Goal: Task Accomplishment & Management: Use online tool/utility

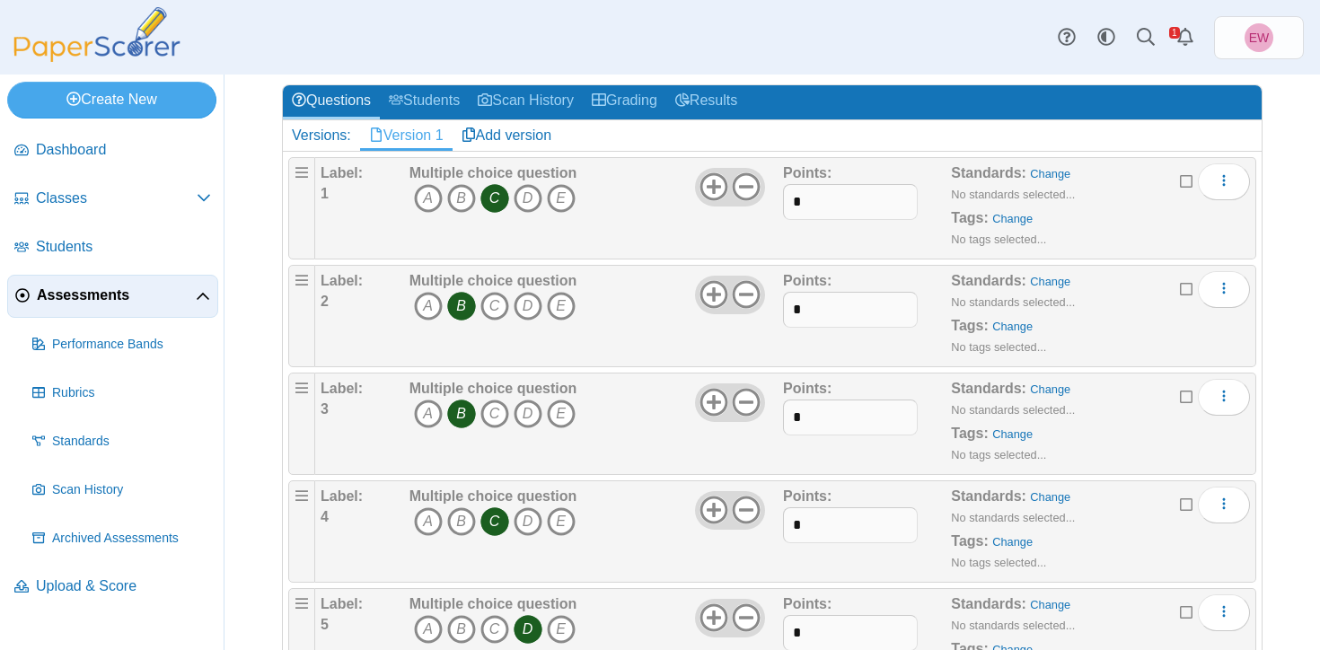
scroll to position [212, 0]
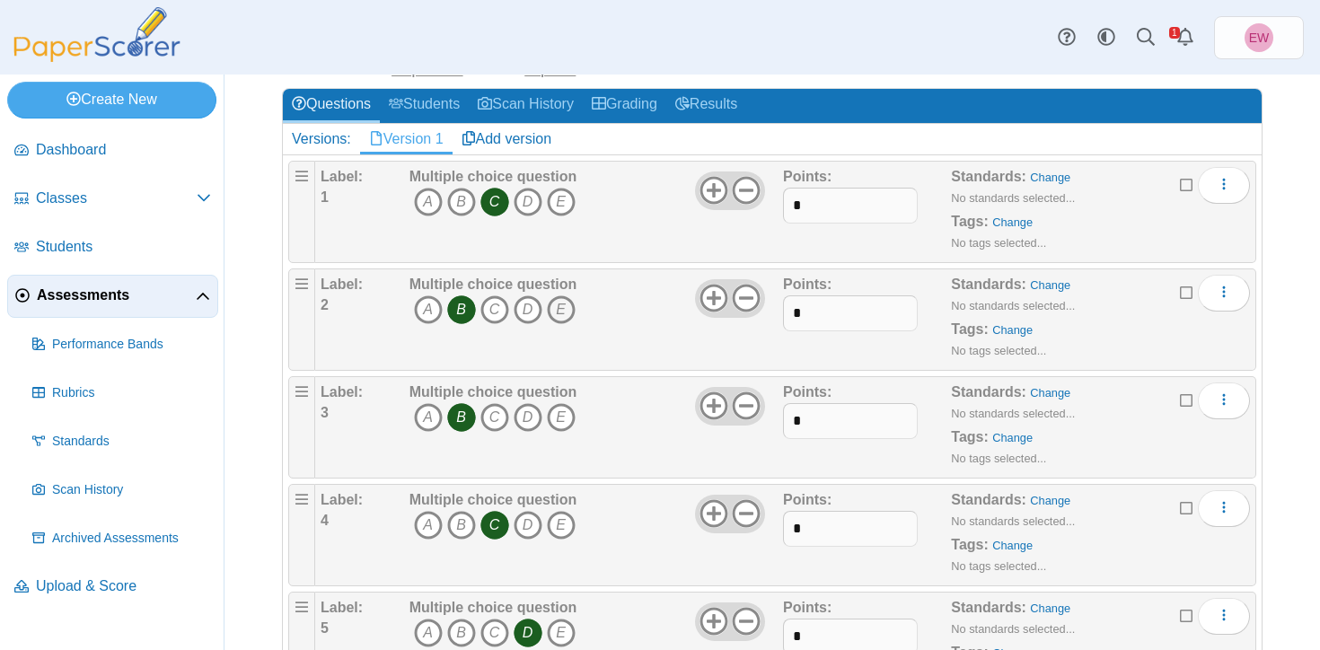
click at [566, 316] on icon "E" at bounding box center [561, 309] width 29 height 29
click at [469, 305] on icon "B" at bounding box center [461, 309] width 29 height 29
click at [711, 297] on use at bounding box center [714, 299] width 28 height 28
click at [590, 320] on icon "F" at bounding box center [594, 309] width 29 height 29
click at [559, 311] on icon "E" at bounding box center [561, 309] width 29 height 29
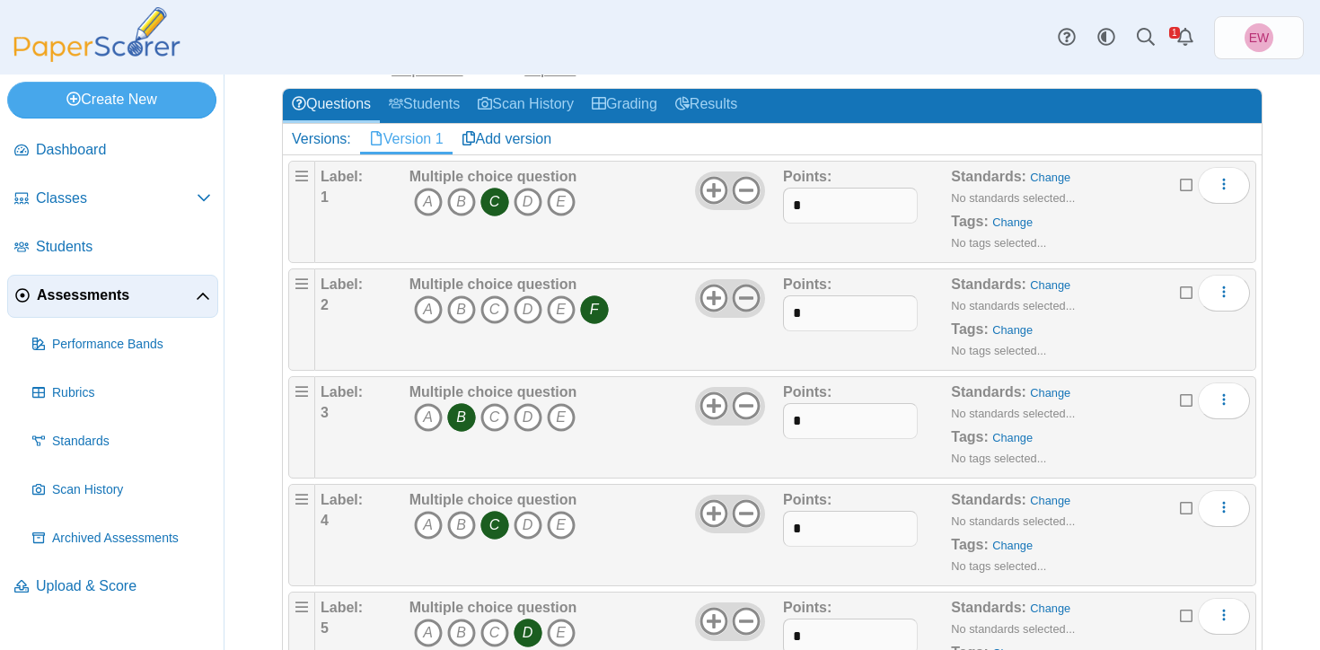
click at [751, 299] on use at bounding box center [747, 299] width 28 height 28
click at [566, 309] on icon "E" at bounding box center [561, 309] width 29 height 29
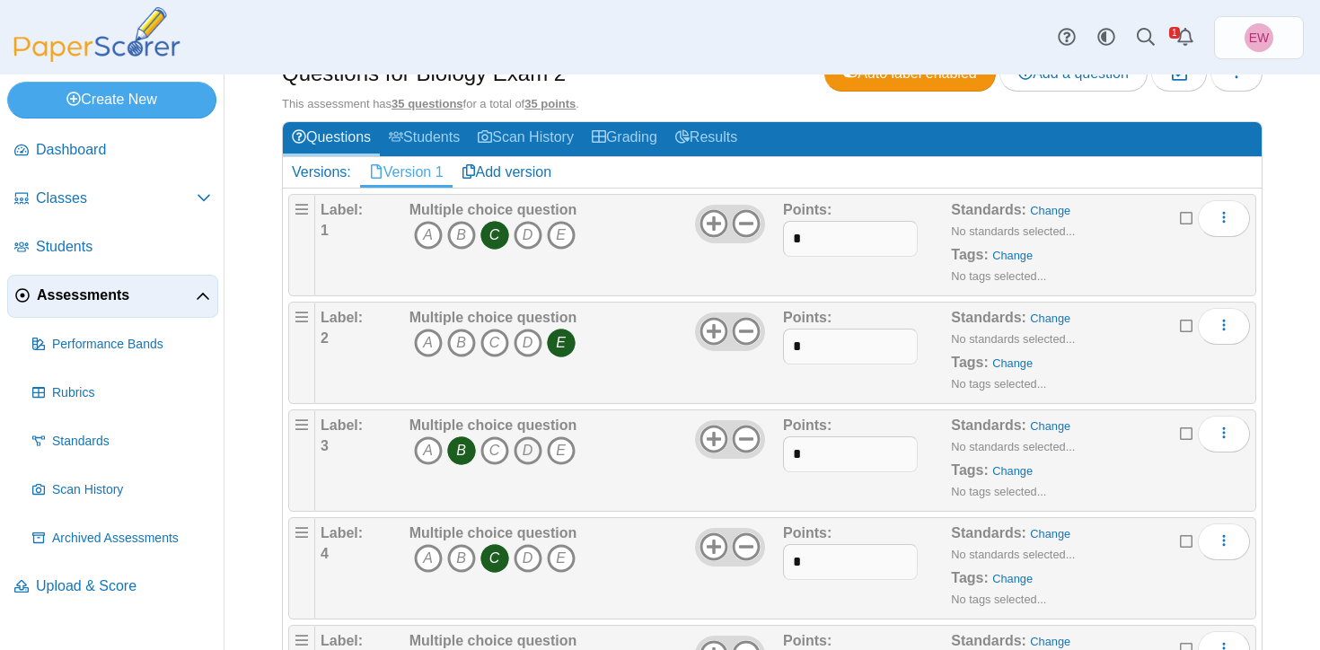
scroll to position [181, 0]
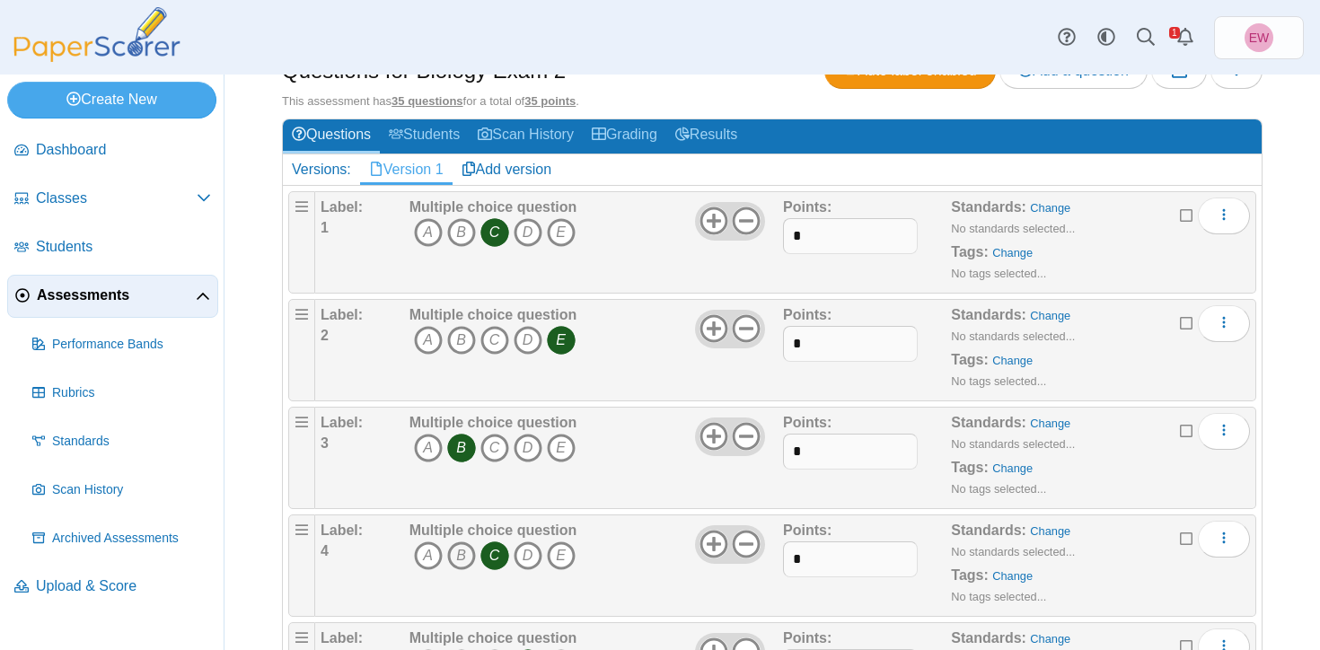
click at [464, 558] on icon "B" at bounding box center [461, 555] width 29 height 29
click at [497, 555] on icon "C" at bounding box center [494, 555] width 29 height 29
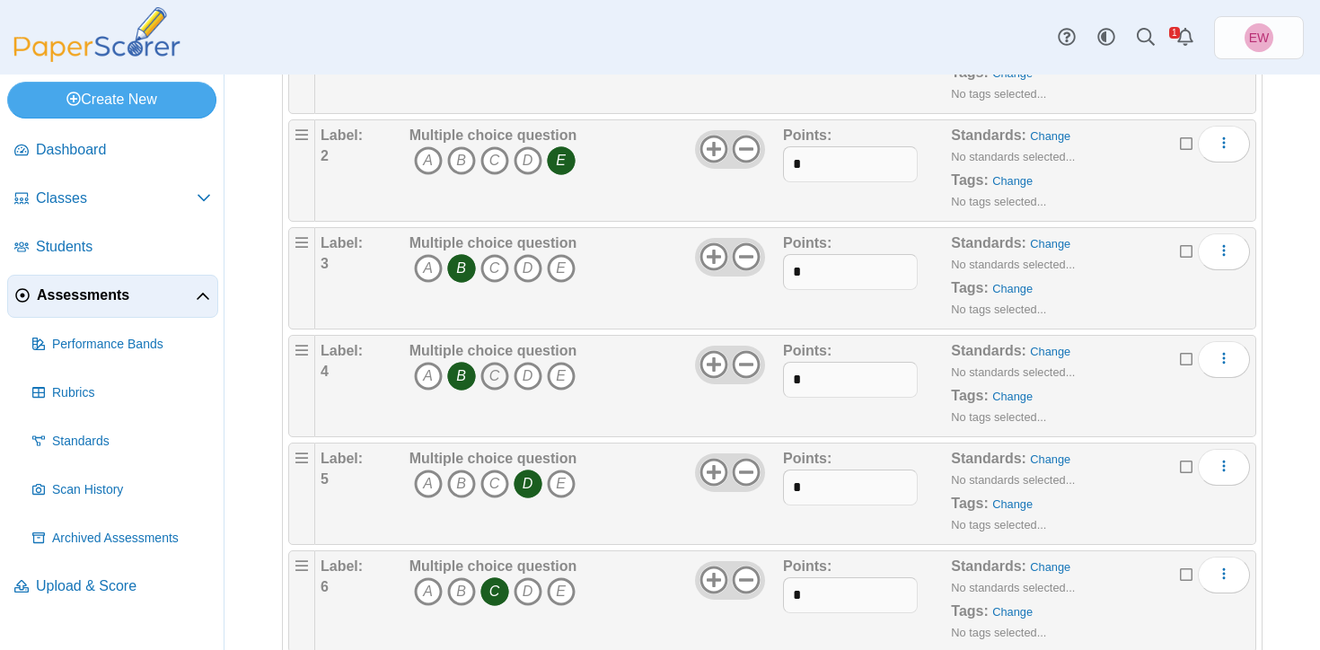
scroll to position [366, 0]
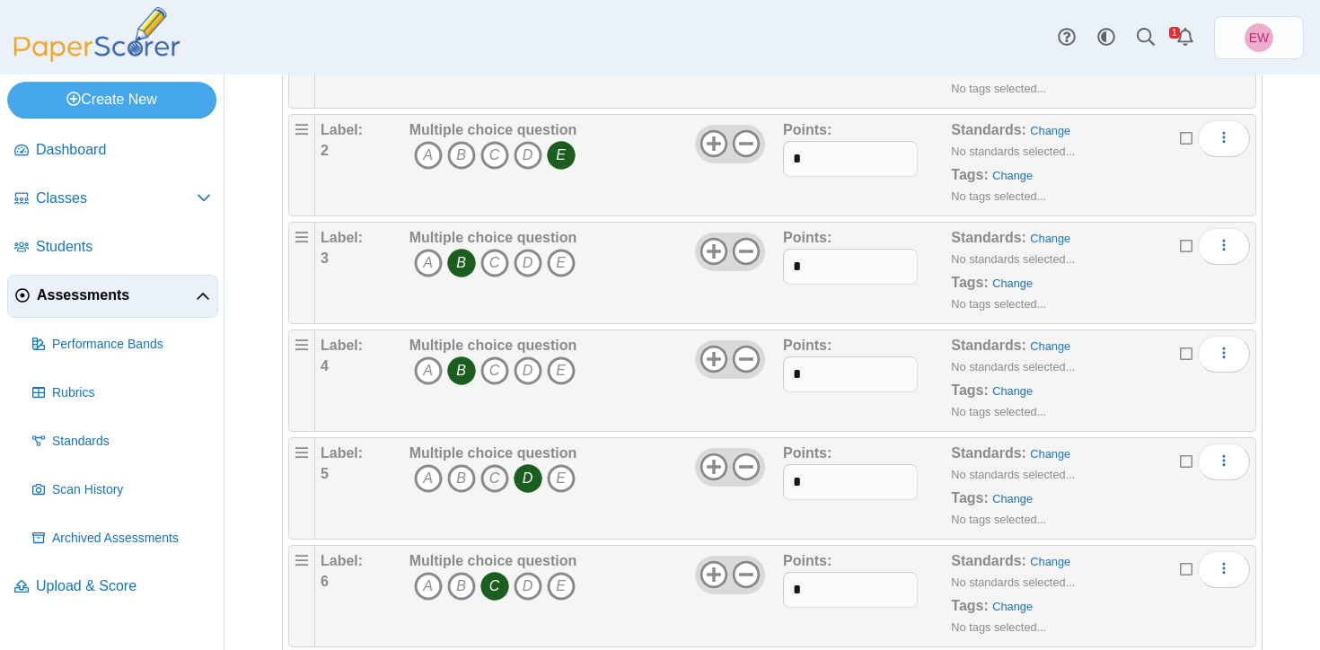
click at [505, 476] on icon "C" at bounding box center [494, 478] width 29 height 29
click at [533, 483] on icon "D" at bounding box center [528, 478] width 29 height 29
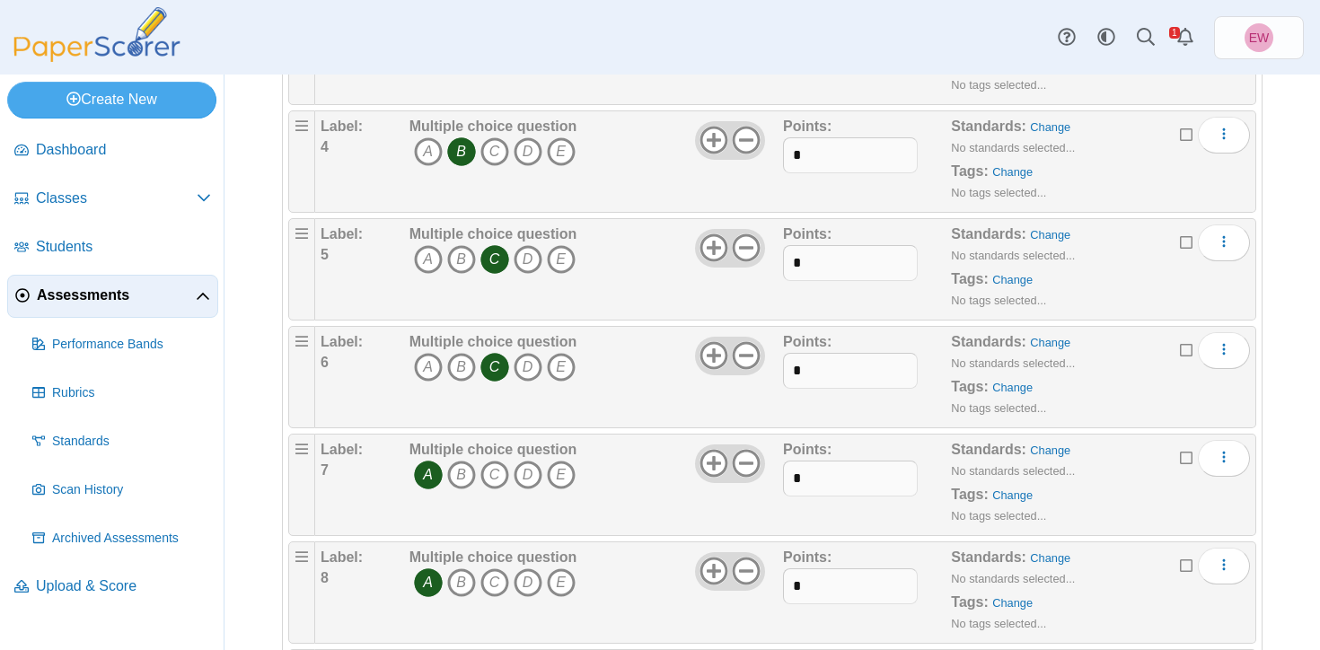
scroll to position [589, 0]
click at [527, 363] on icon "D" at bounding box center [528, 363] width 29 height 29
click at [496, 357] on icon "C" at bounding box center [494, 363] width 29 height 29
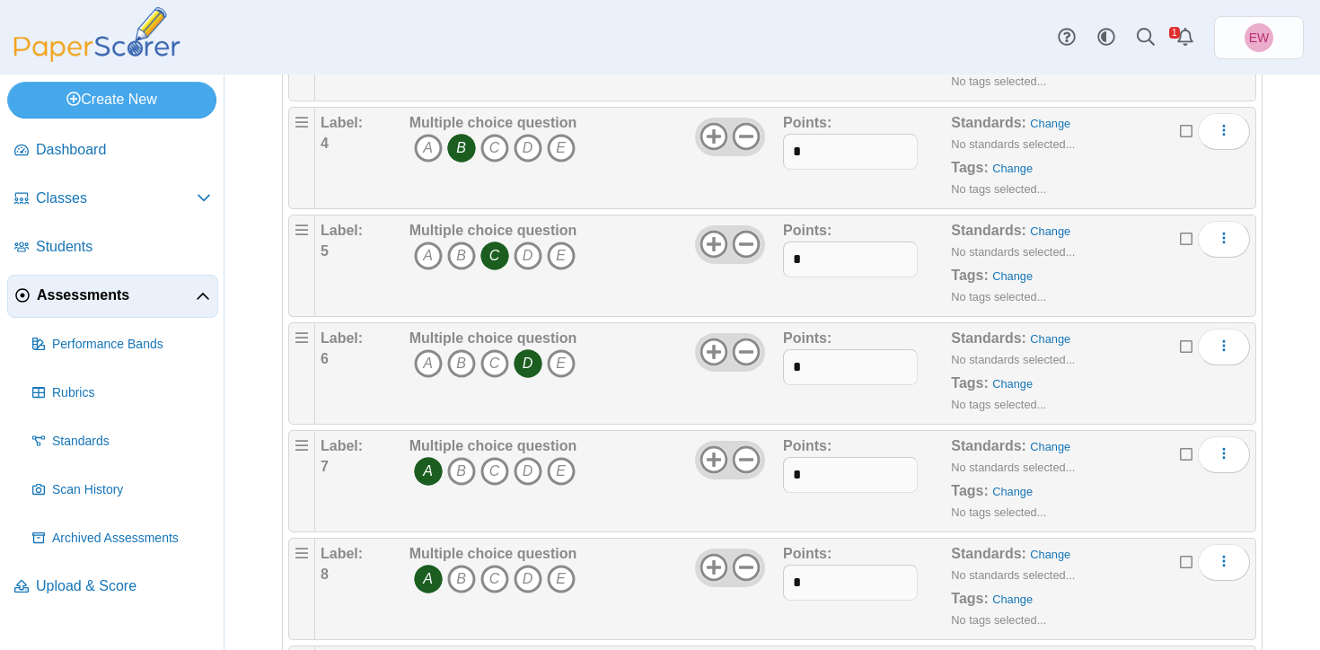
click at [426, 471] on icon "A" at bounding box center [428, 471] width 29 height 29
click at [496, 478] on icon "C" at bounding box center [494, 471] width 29 height 29
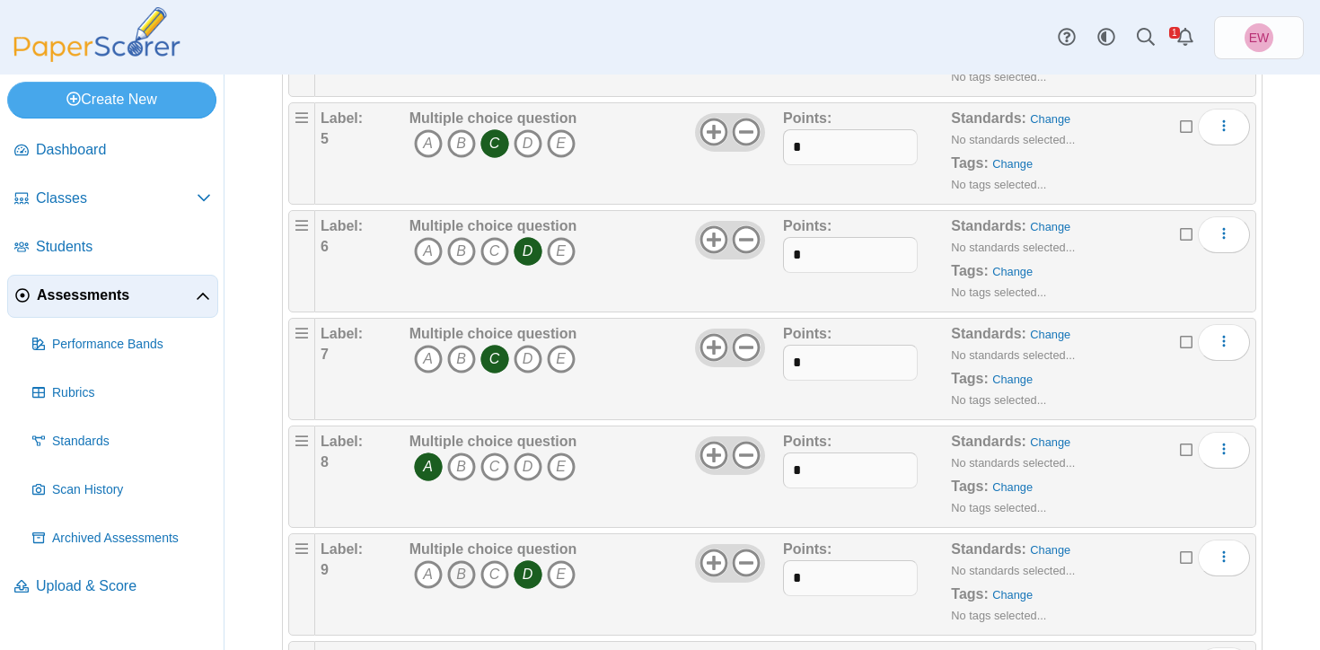
scroll to position [720, 0]
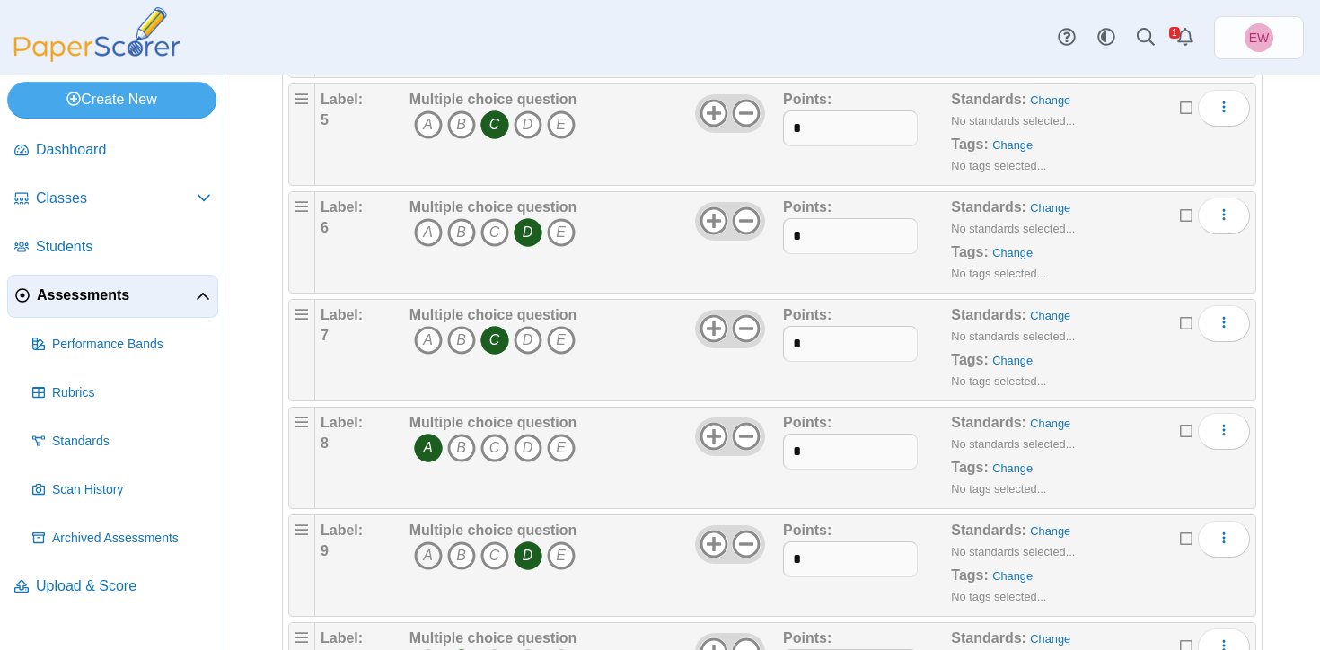
click at [434, 551] on icon "A" at bounding box center [428, 555] width 29 height 29
click at [533, 557] on icon "D" at bounding box center [528, 555] width 29 height 29
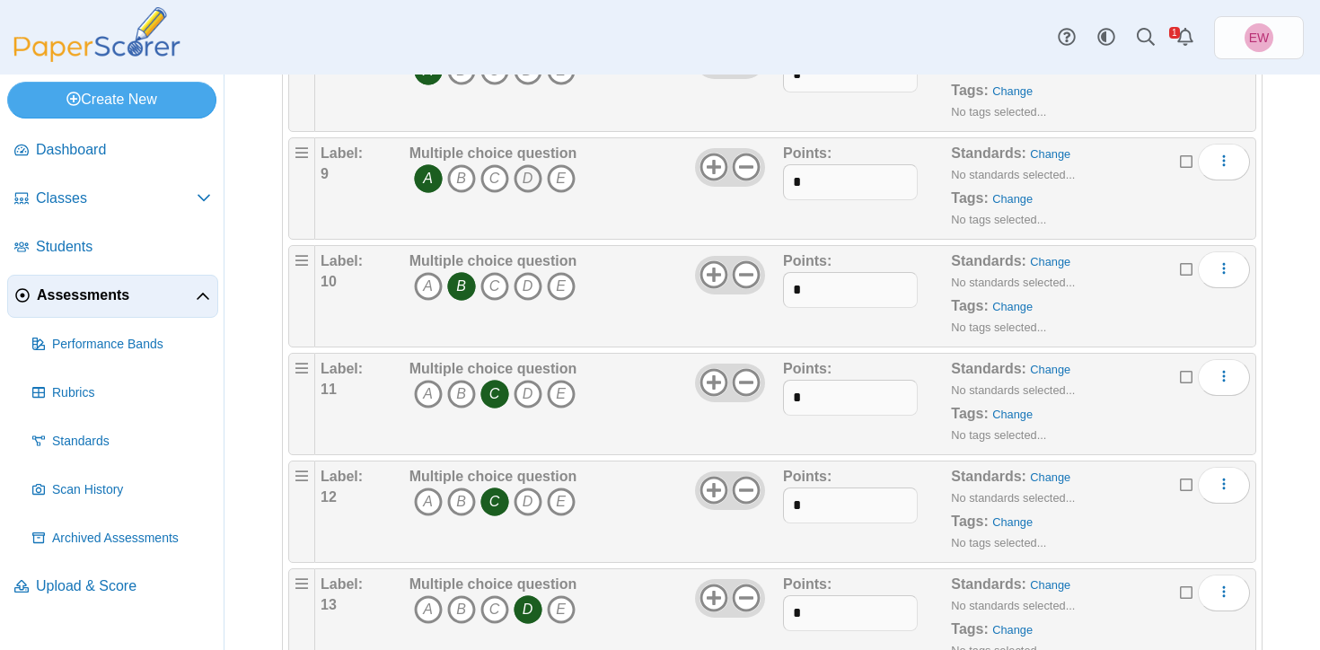
scroll to position [1087, 0]
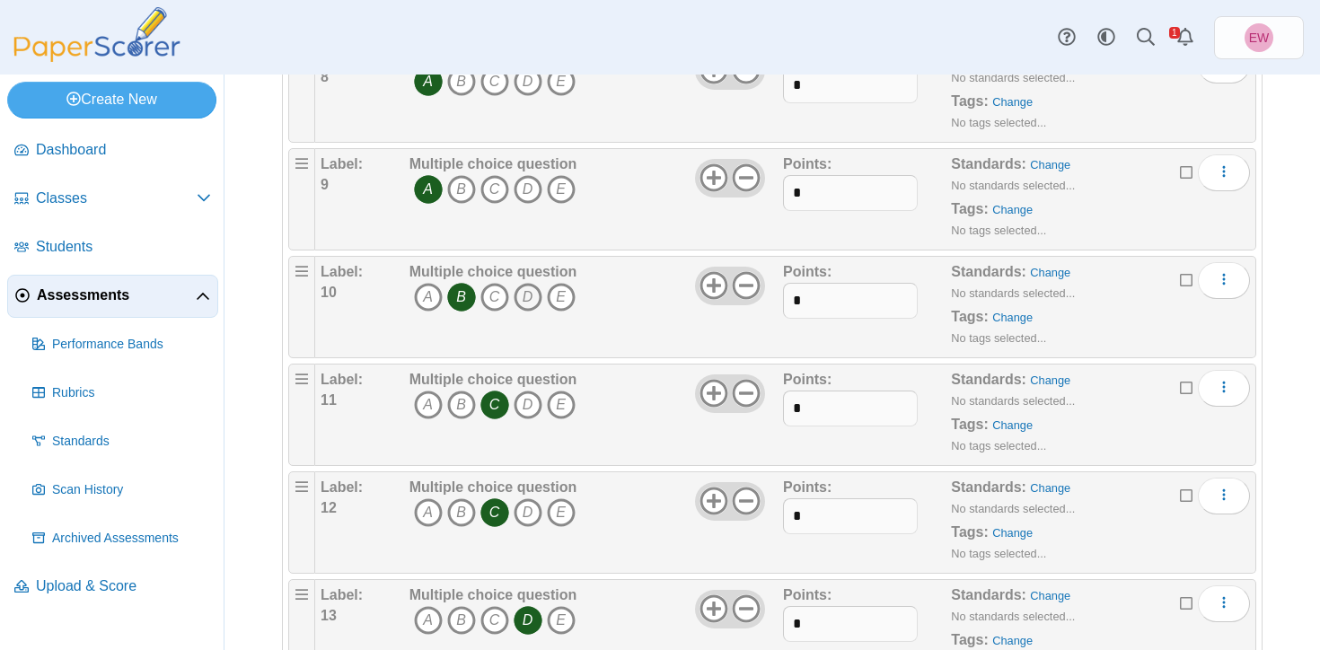
click at [531, 292] on icon "D" at bounding box center [528, 297] width 29 height 29
click at [457, 296] on icon "B" at bounding box center [461, 297] width 29 height 29
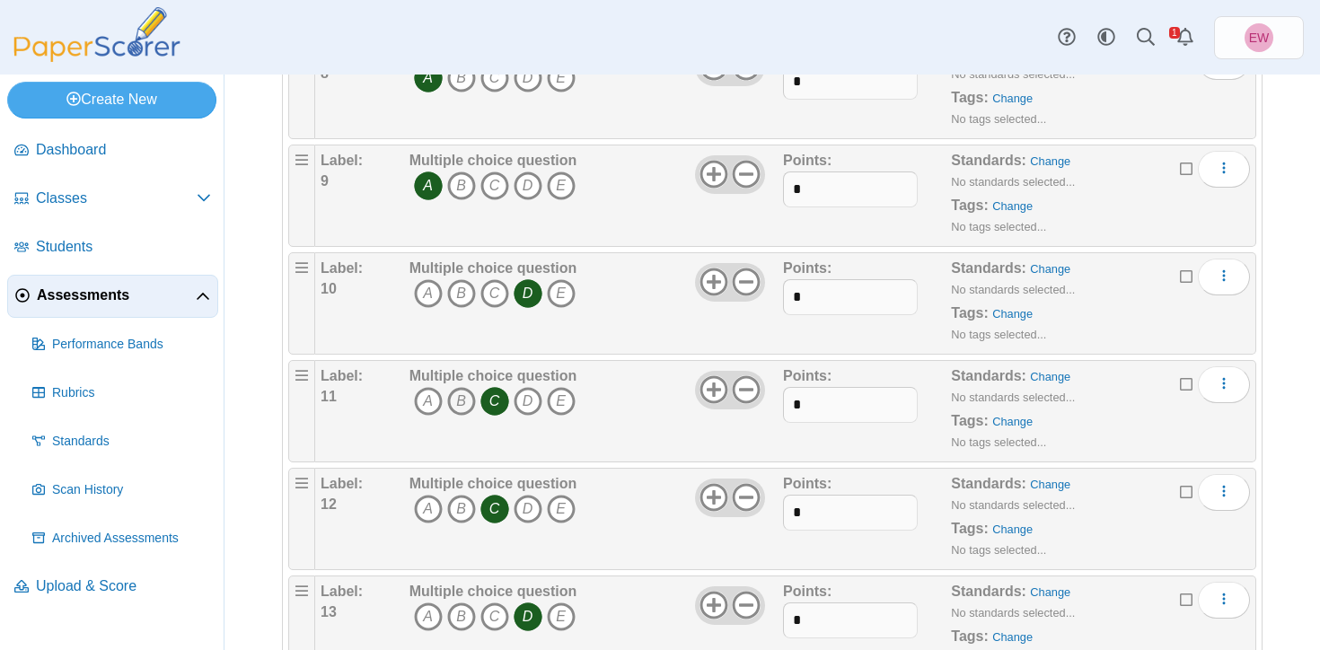
click at [462, 400] on icon "B" at bounding box center [461, 401] width 29 height 29
click at [498, 400] on icon "C" at bounding box center [494, 401] width 29 height 29
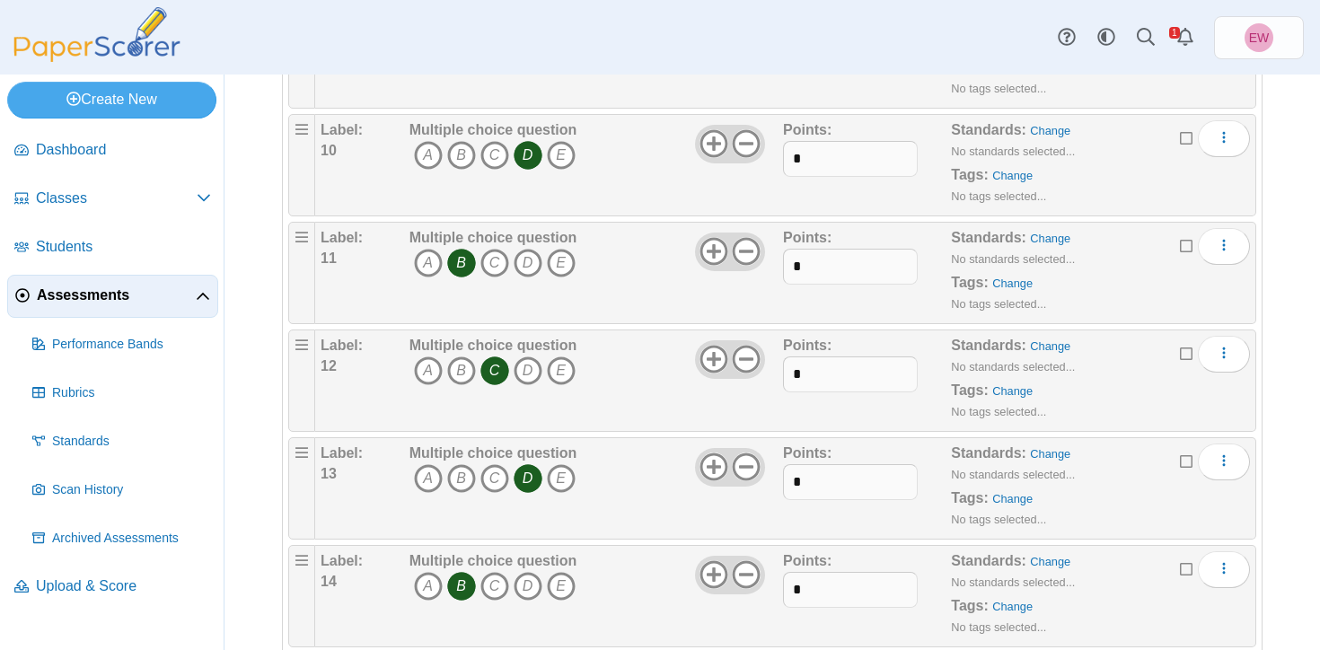
scroll to position [1238, 0]
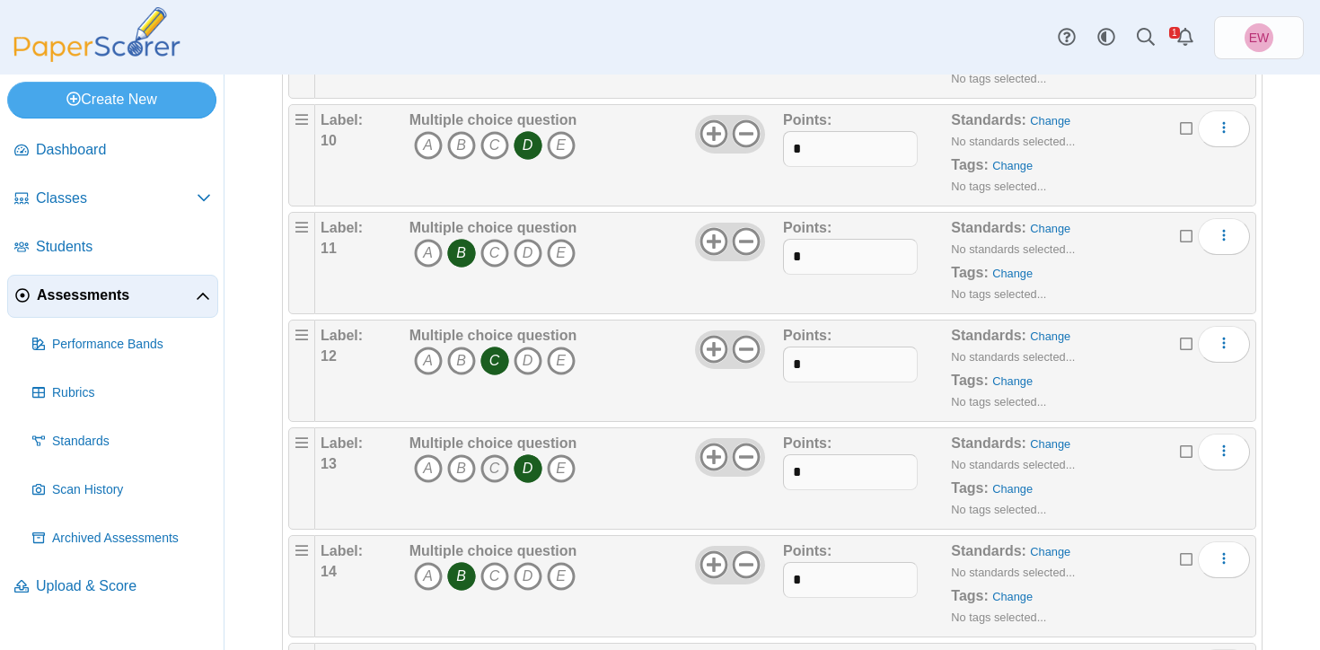
click at [494, 468] on icon "C" at bounding box center [494, 468] width 29 height 29
click at [528, 466] on icon "D" at bounding box center [528, 468] width 29 height 29
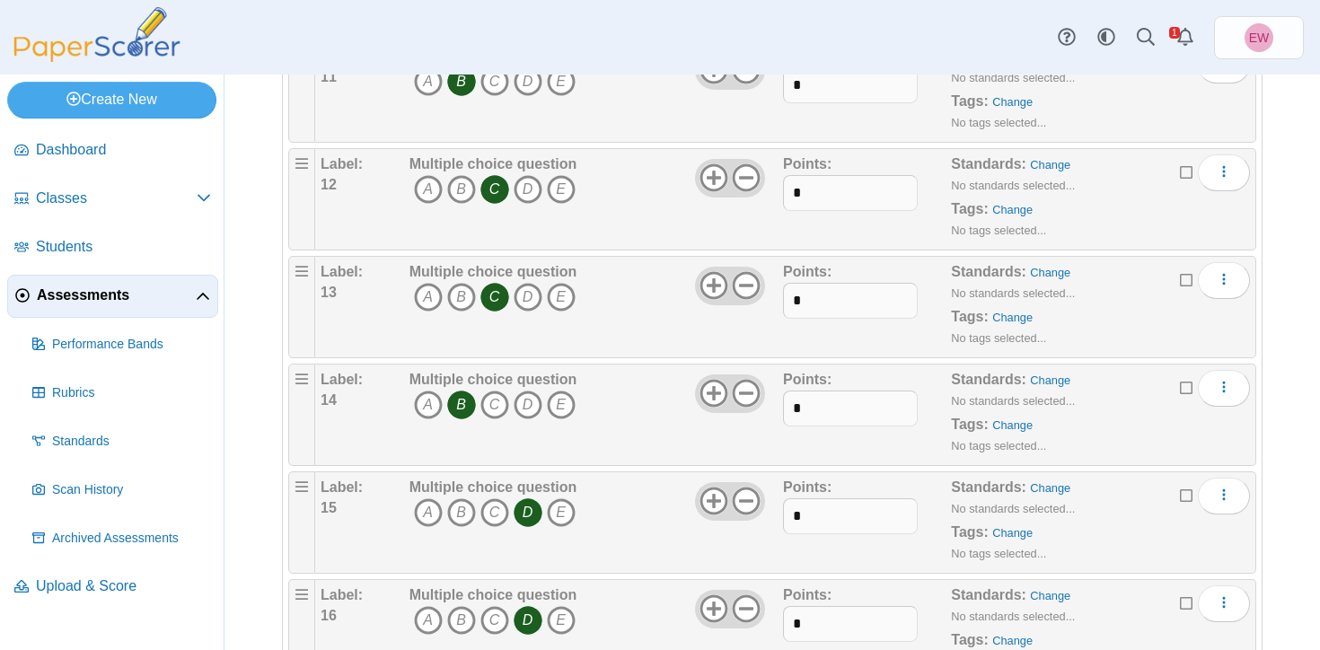
scroll to position [1411, 0]
click at [529, 398] on icon "D" at bounding box center [528, 404] width 29 height 29
click at [450, 404] on icon "B" at bounding box center [461, 404] width 29 height 29
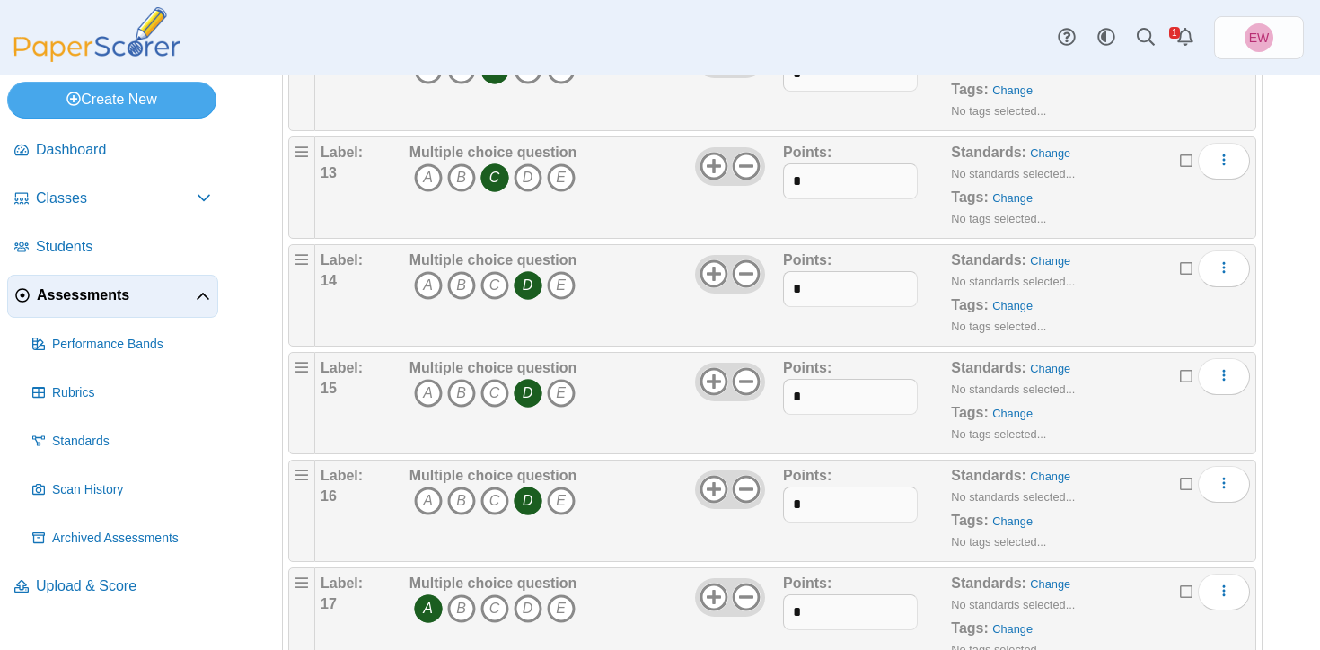
scroll to position [1531, 0]
click at [449, 396] on icon "B" at bounding box center [461, 391] width 29 height 29
click at [526, 393] on icon "D" at bounding box center [528, 391] width 29 height 29
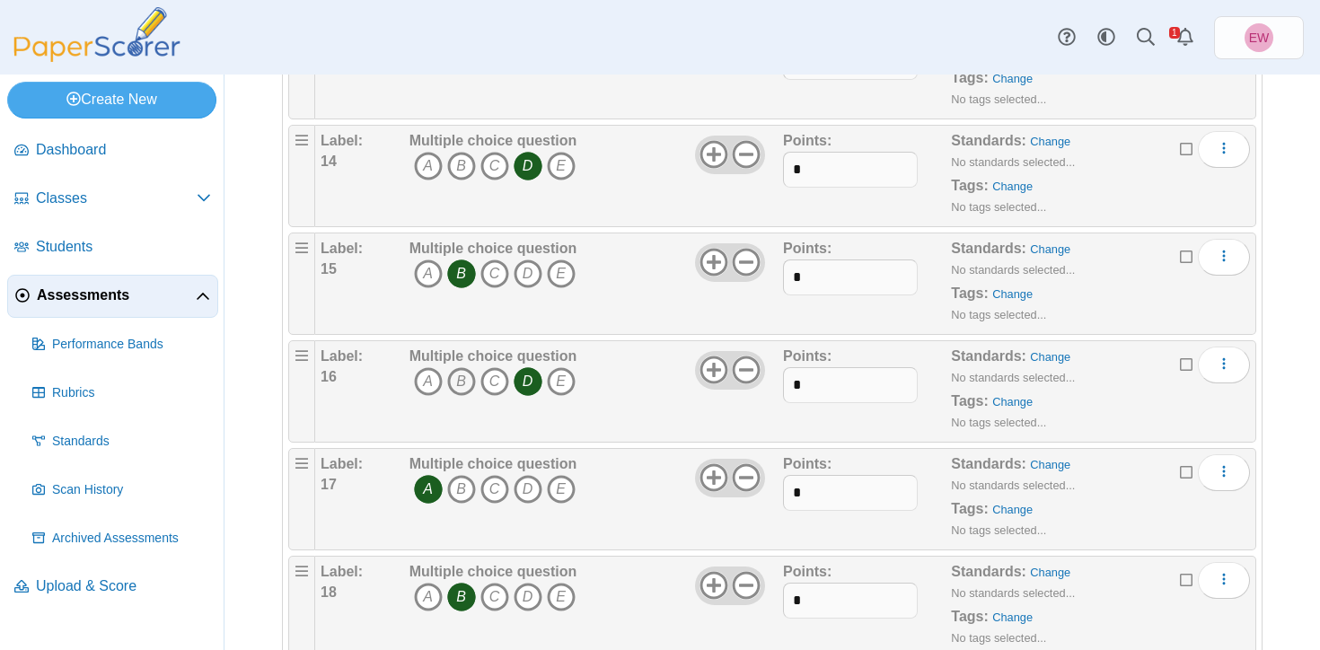
scroll to position [1672, 0]
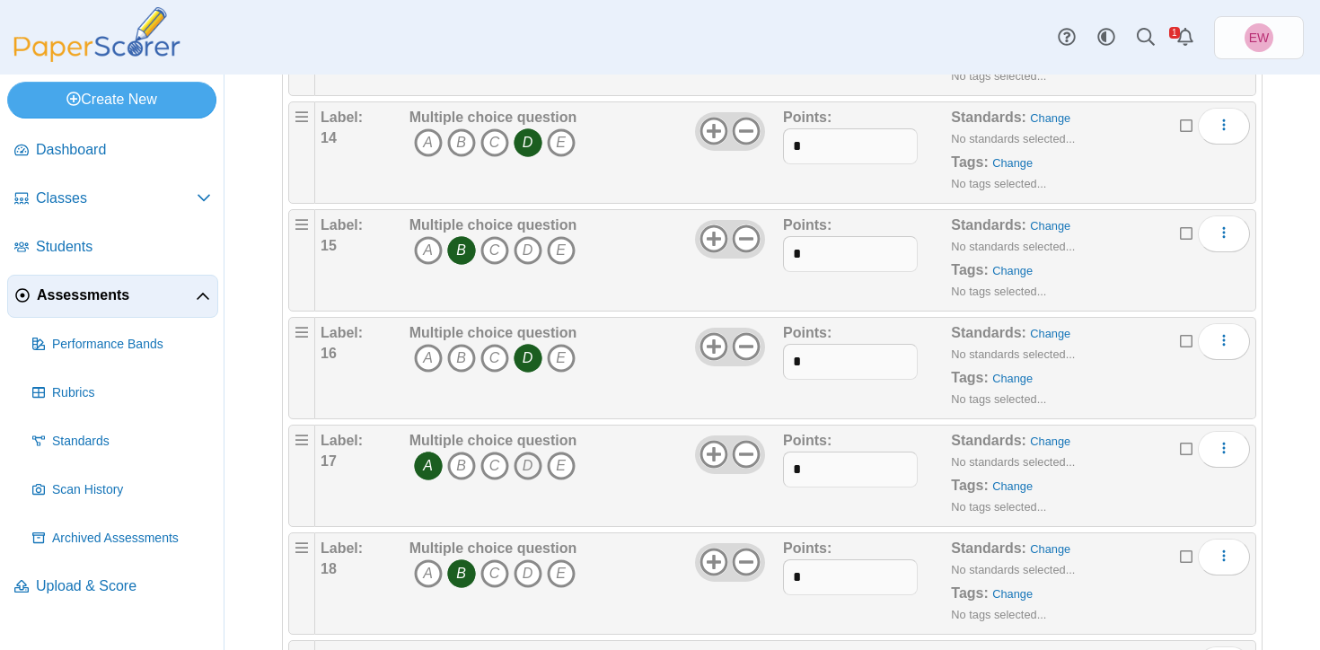
click at [529, 471] on icon "D" at bounding box center [528, 466] width 29 height 29
click at [433, 468] on icon "A" at bounding box center [428, 466] width 29 height 29
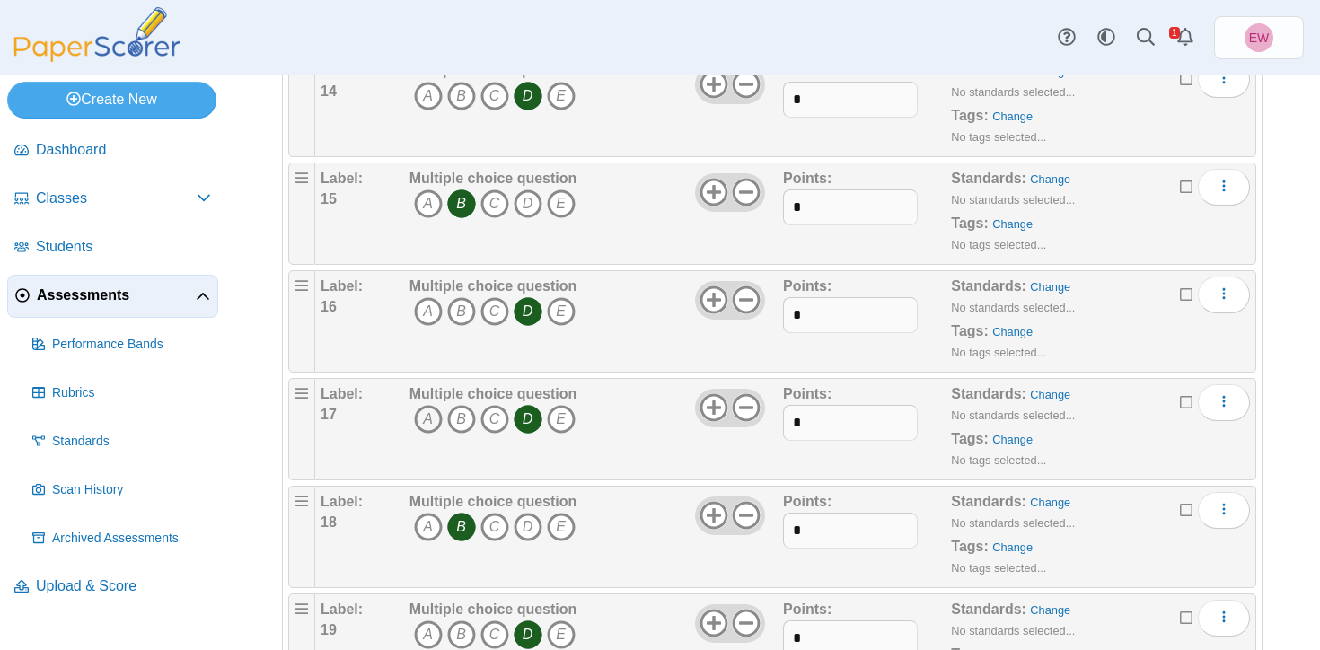
scroll to position [1722, 0]
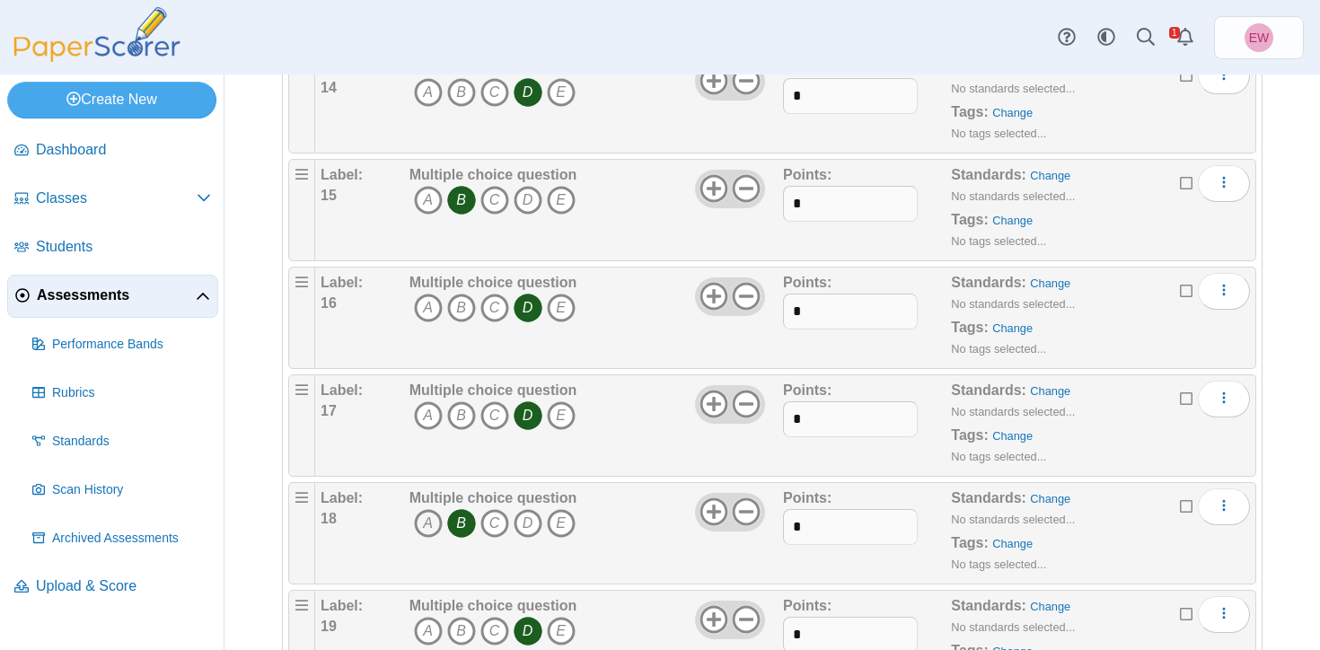
click at [437, 520] on icon "A" at bounding box center [428, 523] width 29 height 29
click at [459, 525] on icon "B" at bounding box center [461, 523] width 29 height 29
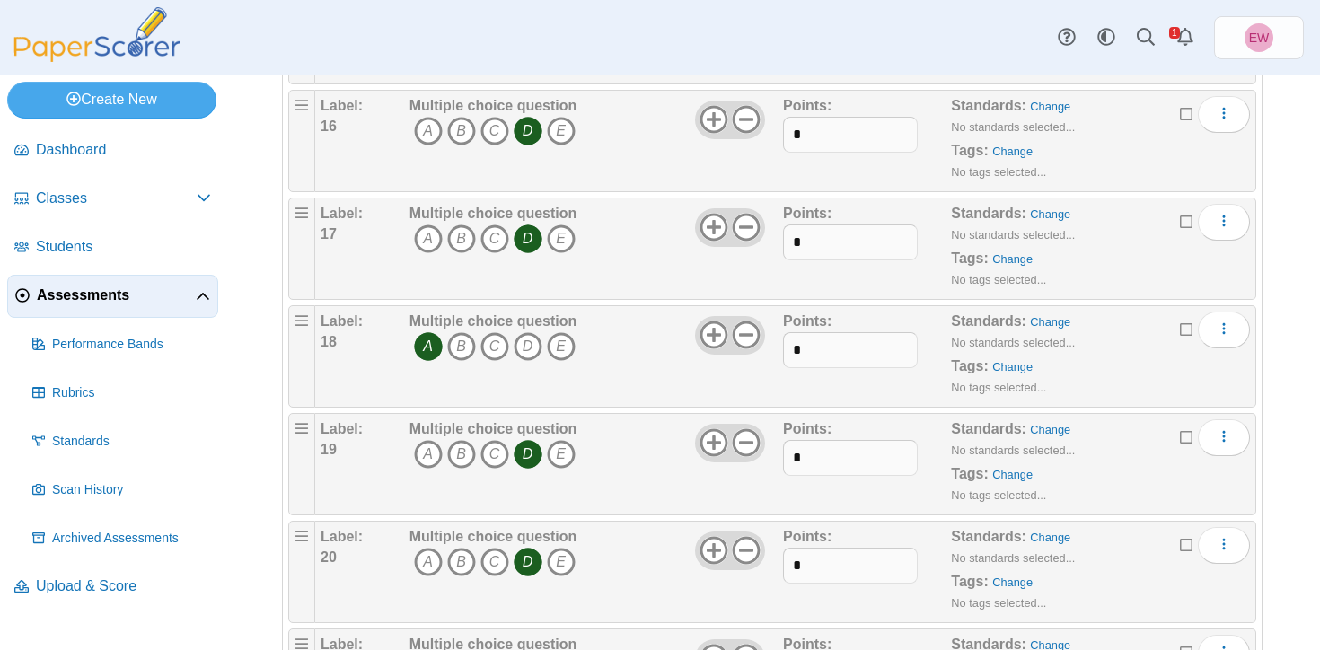
scroll to position [1959, 0]
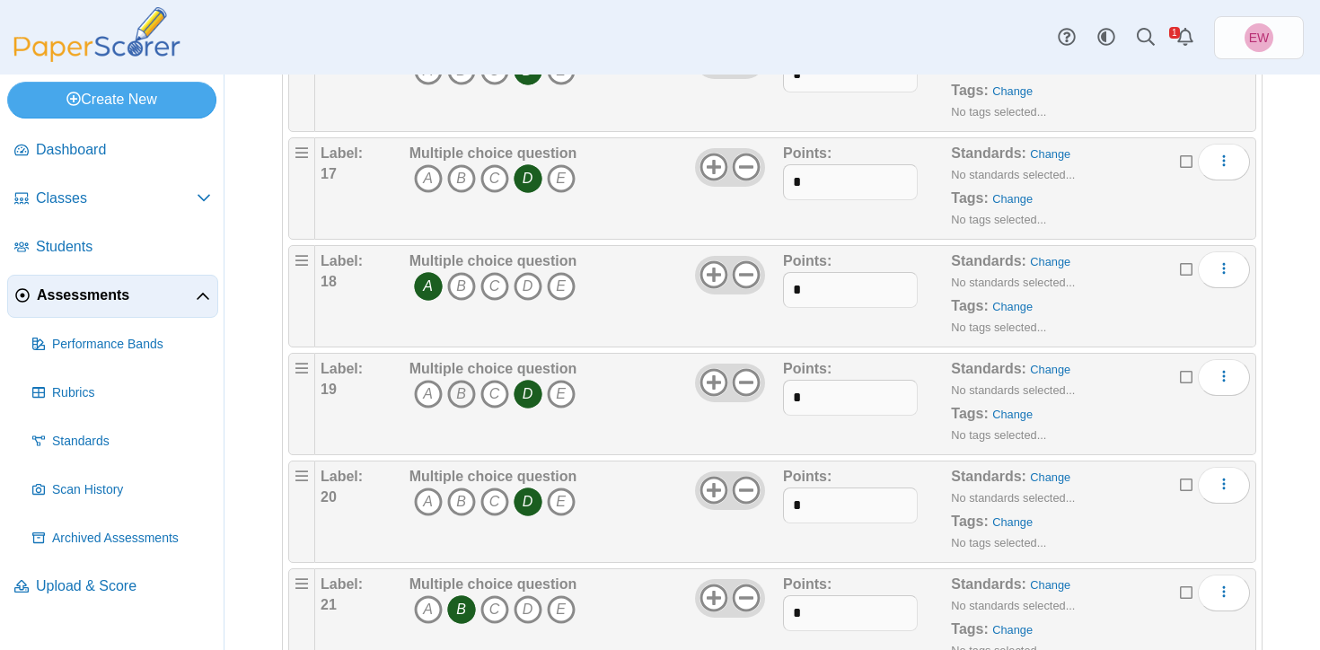
click at [457, 398] on icon "B" at bounding box center [461, 394] width 29 height 29
click at [532, 397] on icon "D" at bounding box center [528, 394] width 29 height 29
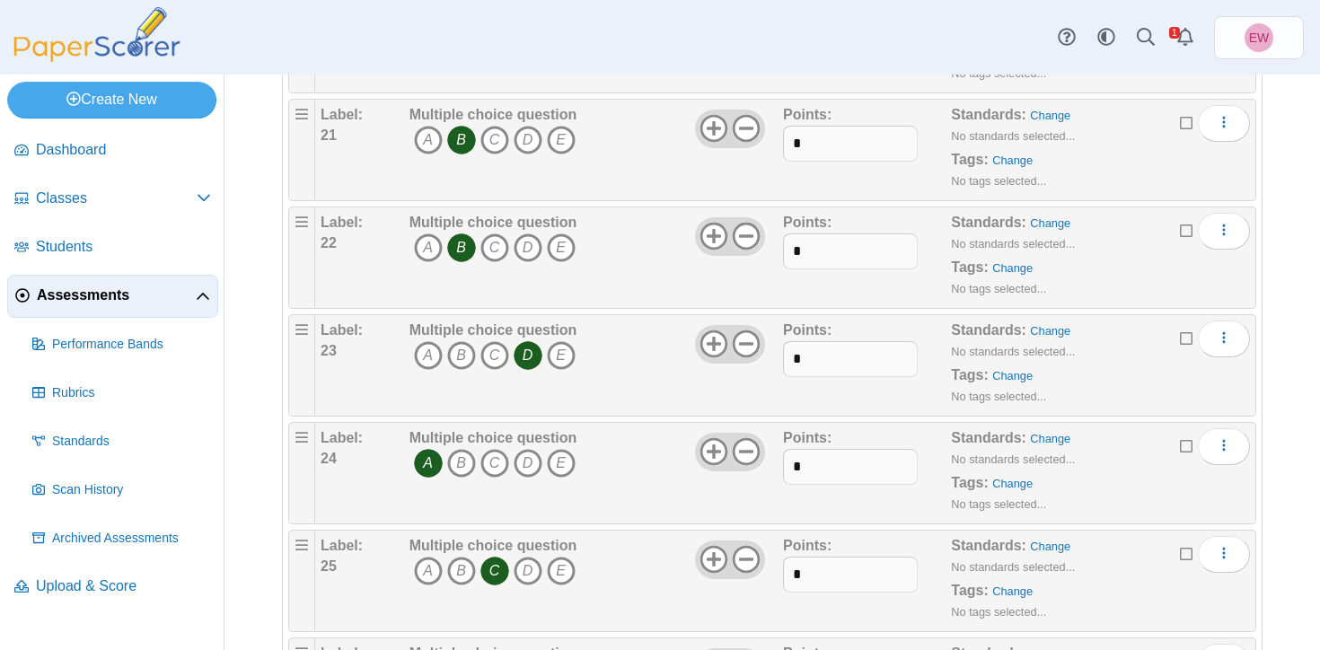
scroll to position [2439, 0]
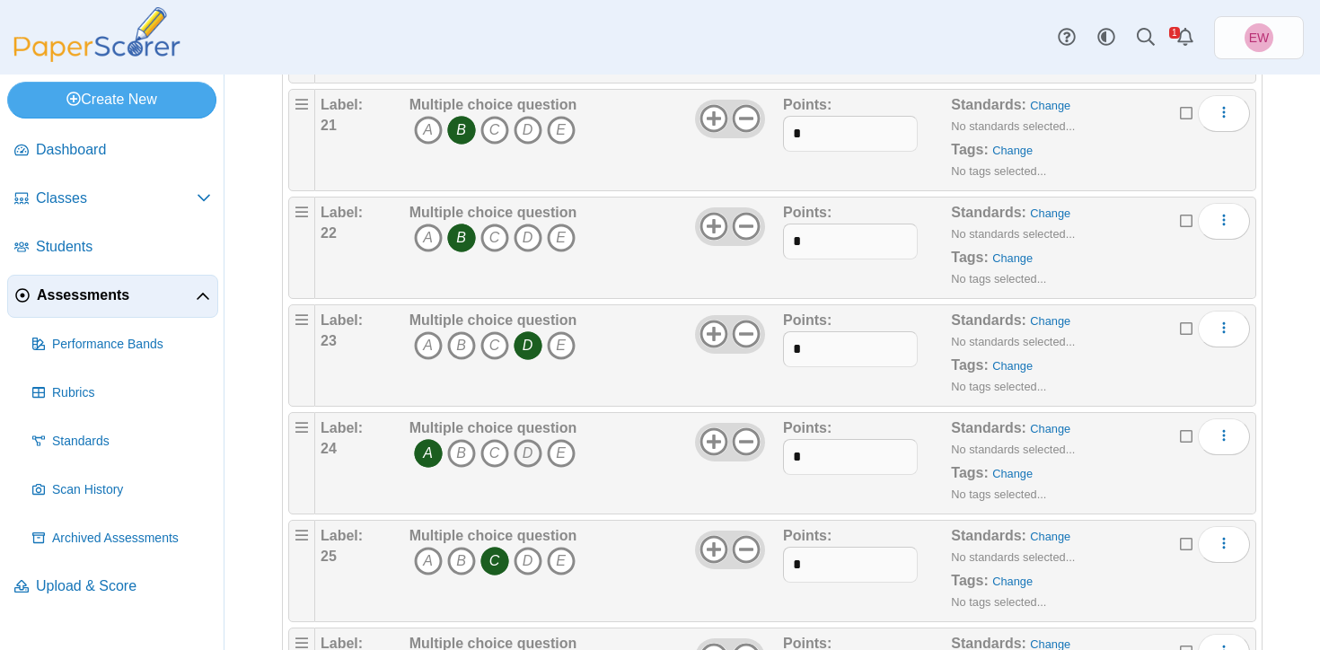
click at [530, 453] on icon "D" at bounding box center [528, 453] width 29 height 29
click at [432, 447] on icon "A" at bounding box center [428, 453] width 29 height 29
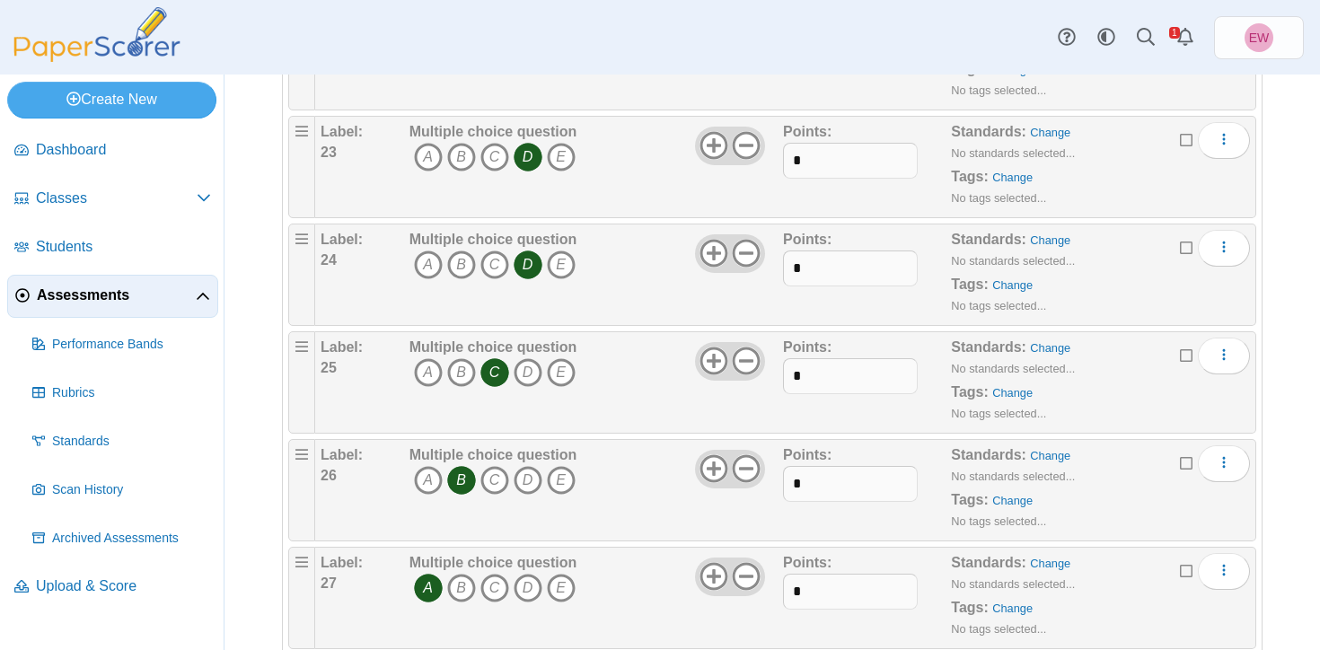
scroll to position [2653, 0]
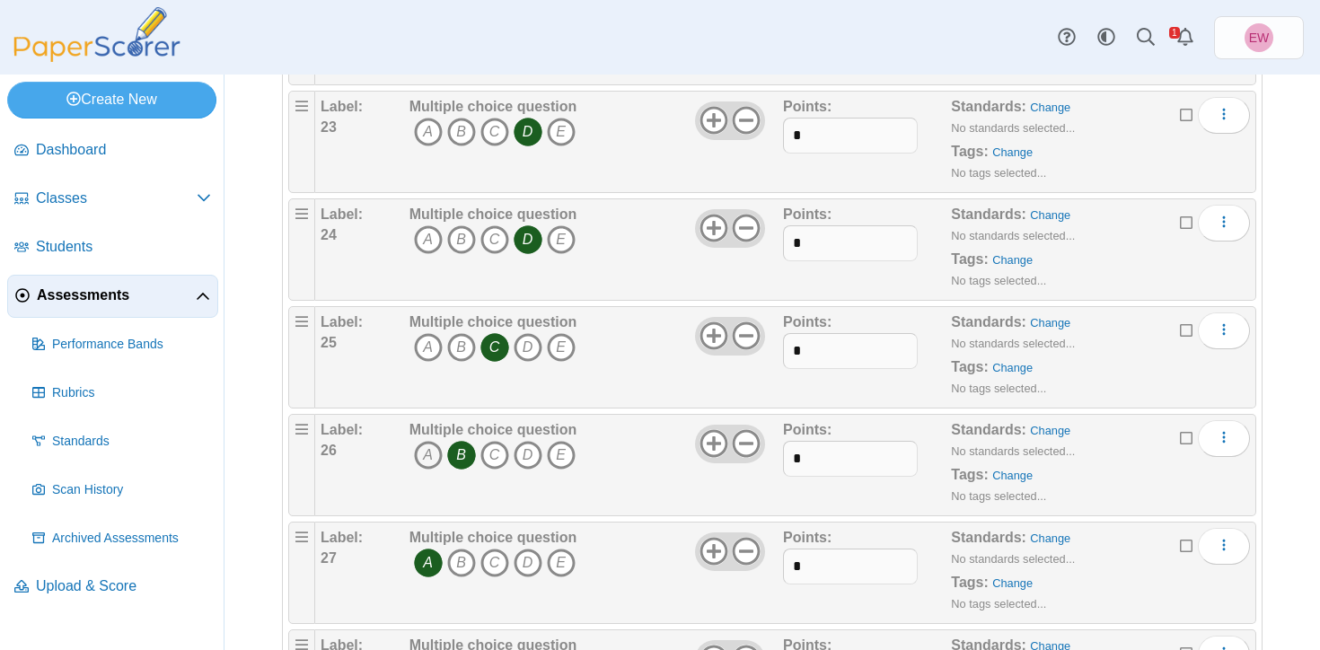
click at [434, 454] on icon "A" at bounding box center [428, 455] width 29 height 29
click at [470, 455] on icon "B" at bounding box center [461, 455] width 29 height 29
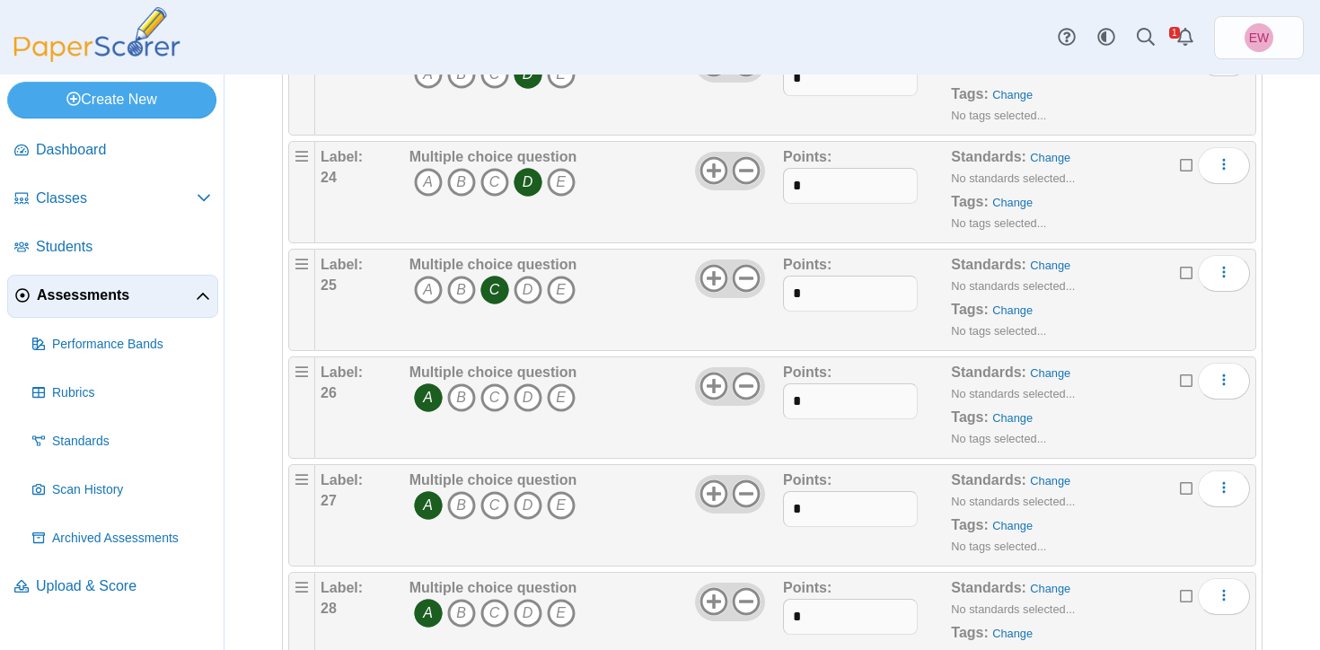
scroll to position [2709, 0]
click at [471, 507] on icon "B" at bounding box center [461, 506] width 29 height 29
click at [424, 505] on icon "A" at bounding box center [428, 506] width 29 height 29
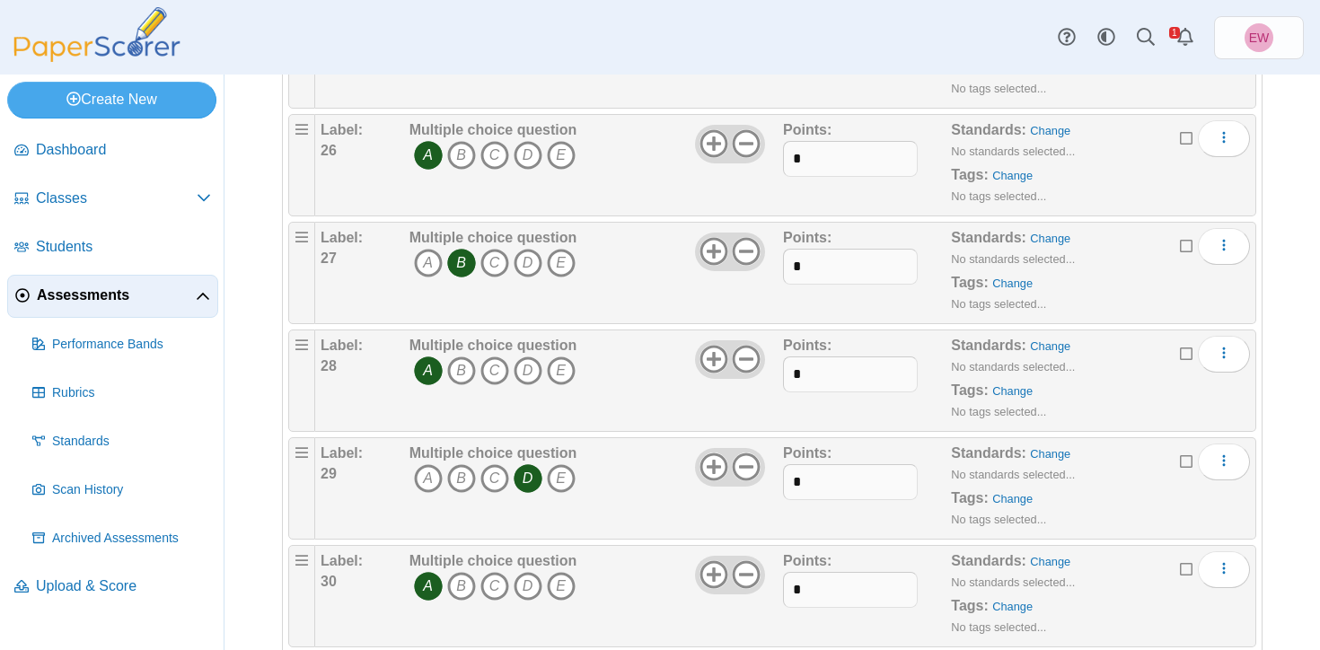
scroll to position [2937, 0]
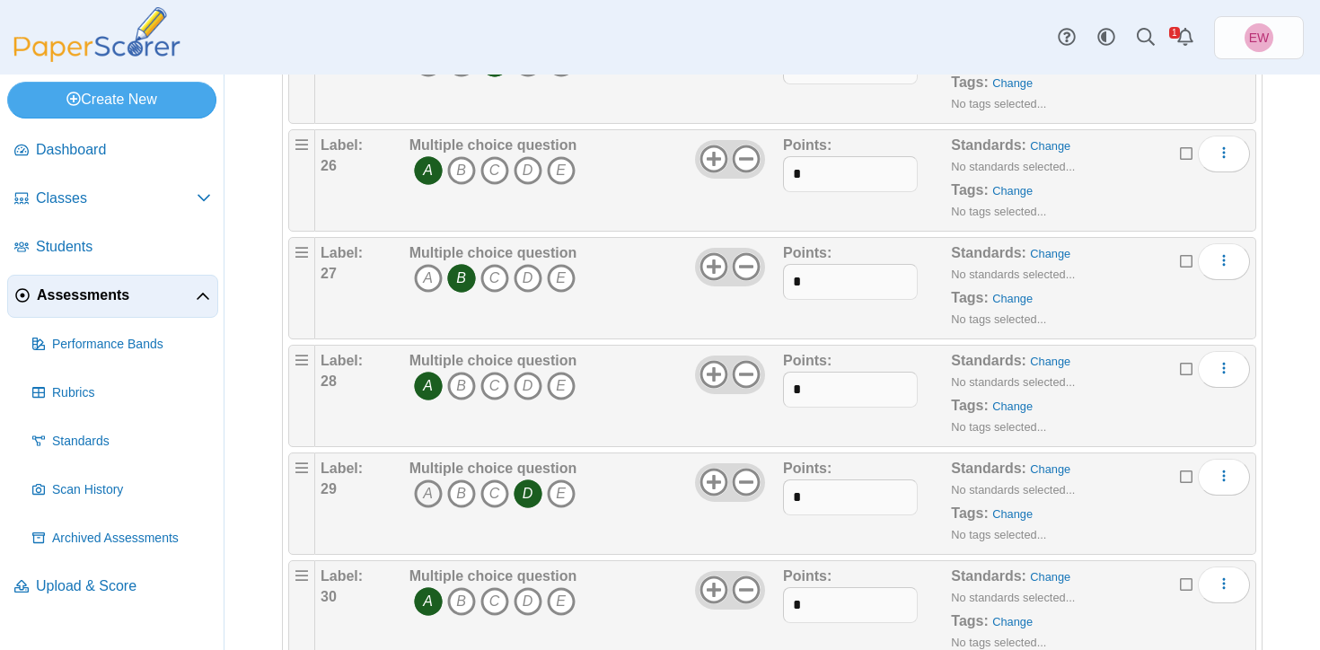
click at [425, 497] on icon "A" at bounding box center [428, 494] width 29 height 29
click at [529, 490] on icon "D" at bounding box center [528, 494] width 29 height 29
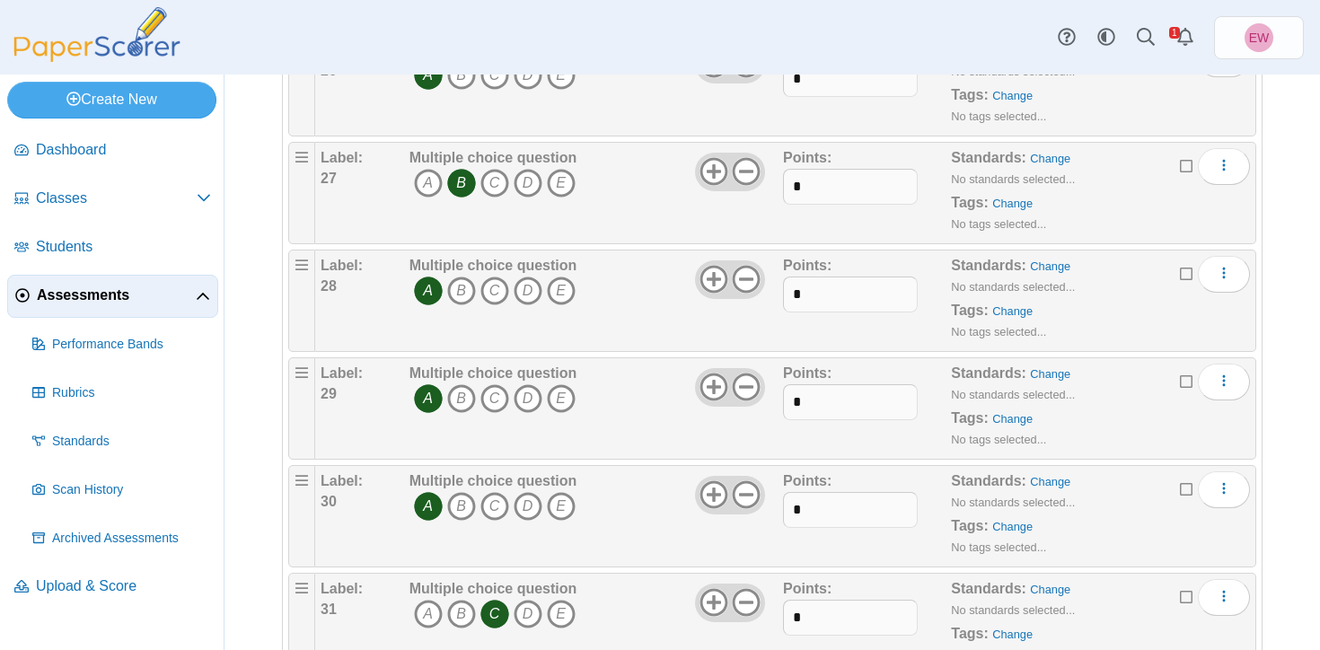
scroll to position [3034, 0]
click at [461, 501] on icon "B" at bounding box center [461, 504] width 29 height 29
click at [421, 506] on icon "A" at bounding box center [428, 504] width 29 height 29
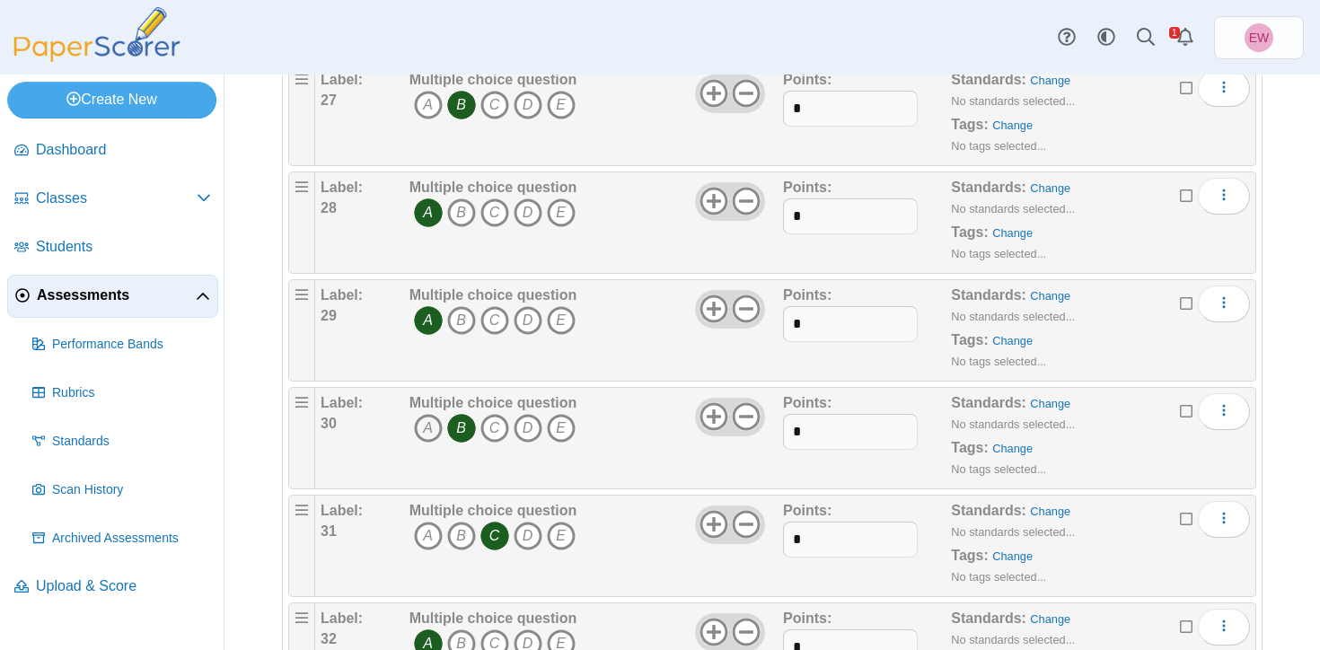
scroll to position [3118, 0]
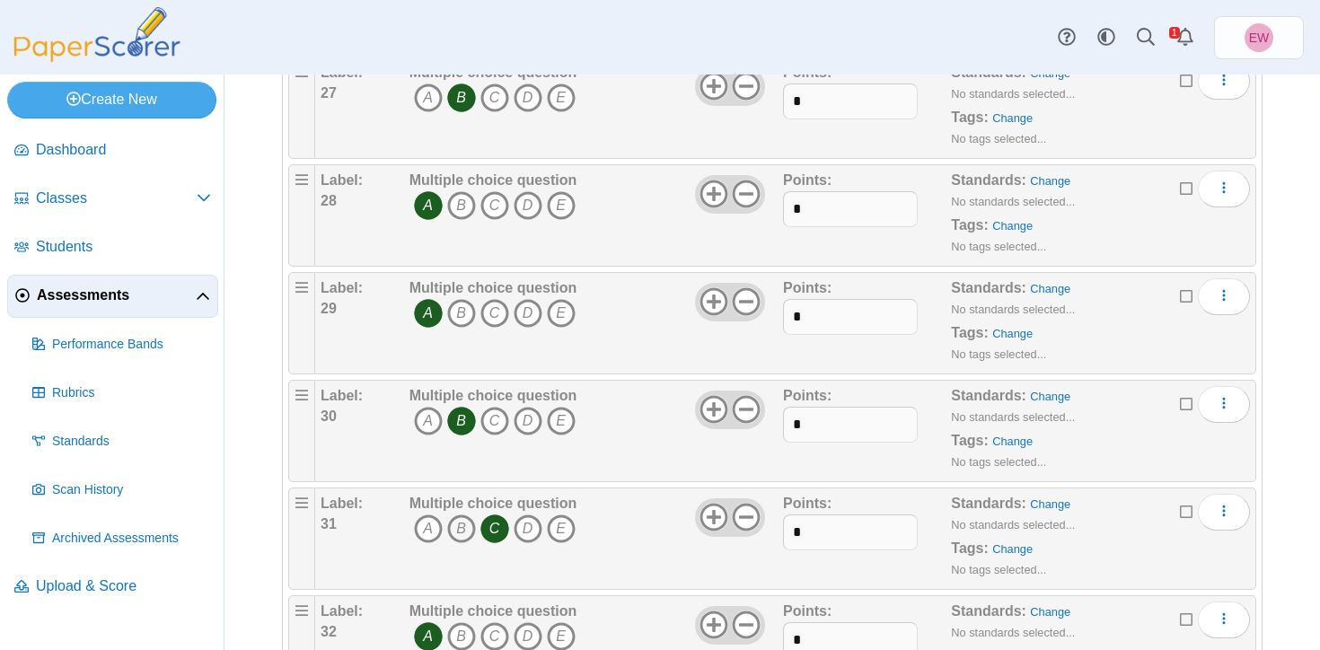
click at [456, 527] on icon "B" at bounding box center [461, 529] width 29 height 29
click at [499, 533] on icon "C" at bounding box center [494, 529] width 29 height 29
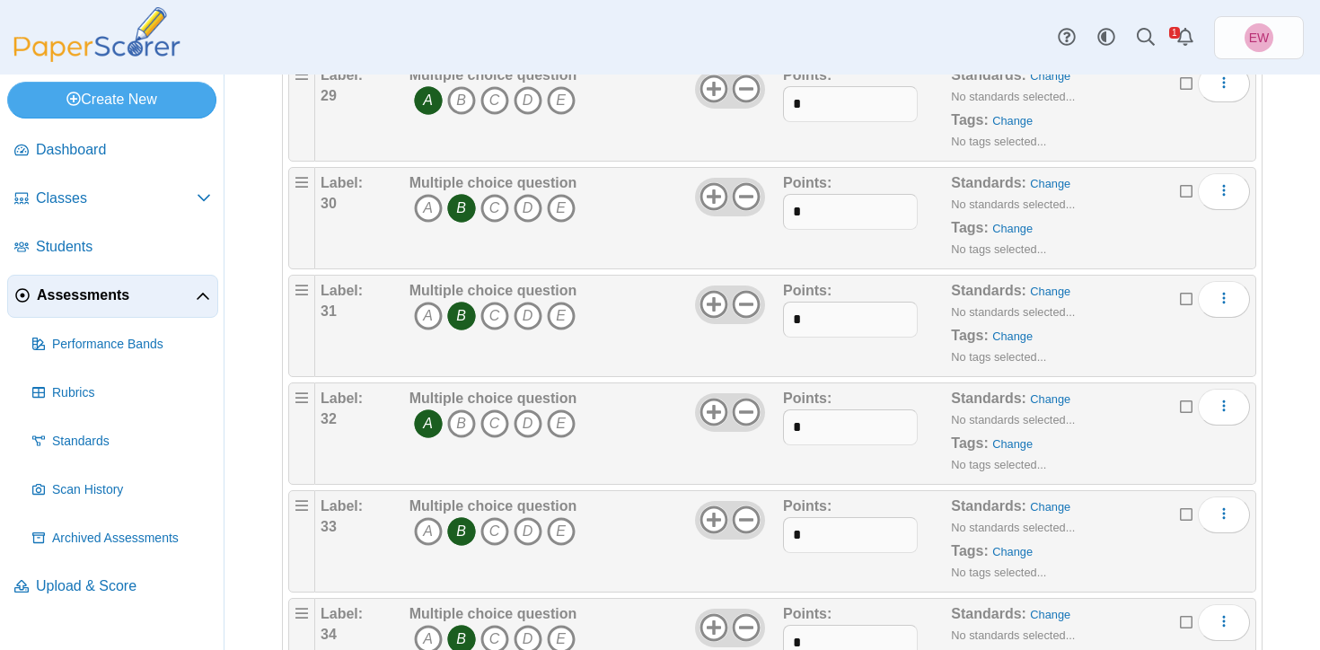
scroll to position [3332, 0]
click at [532, 426] on icon "D" at bounding box center [528, 422] width 29 height 29
click at [426, 411] on icon "A" at bounding box center [428, 422] width 29 height 29
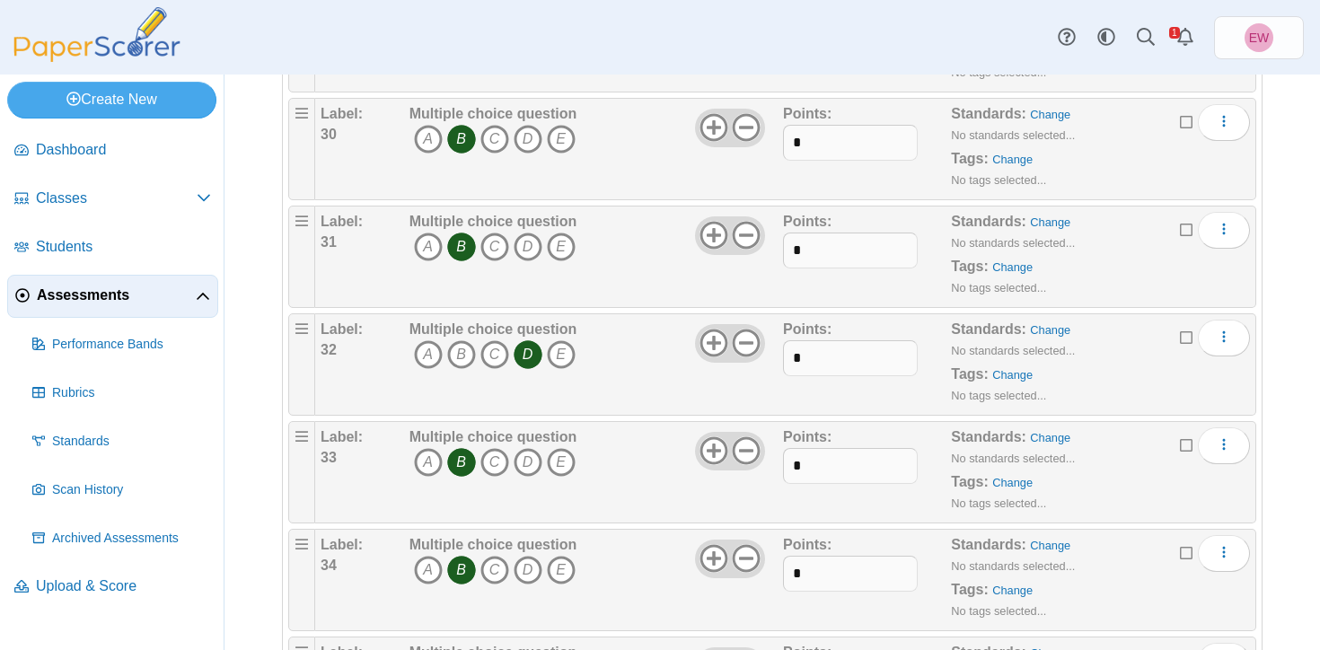
scroll to position [3429, 0]
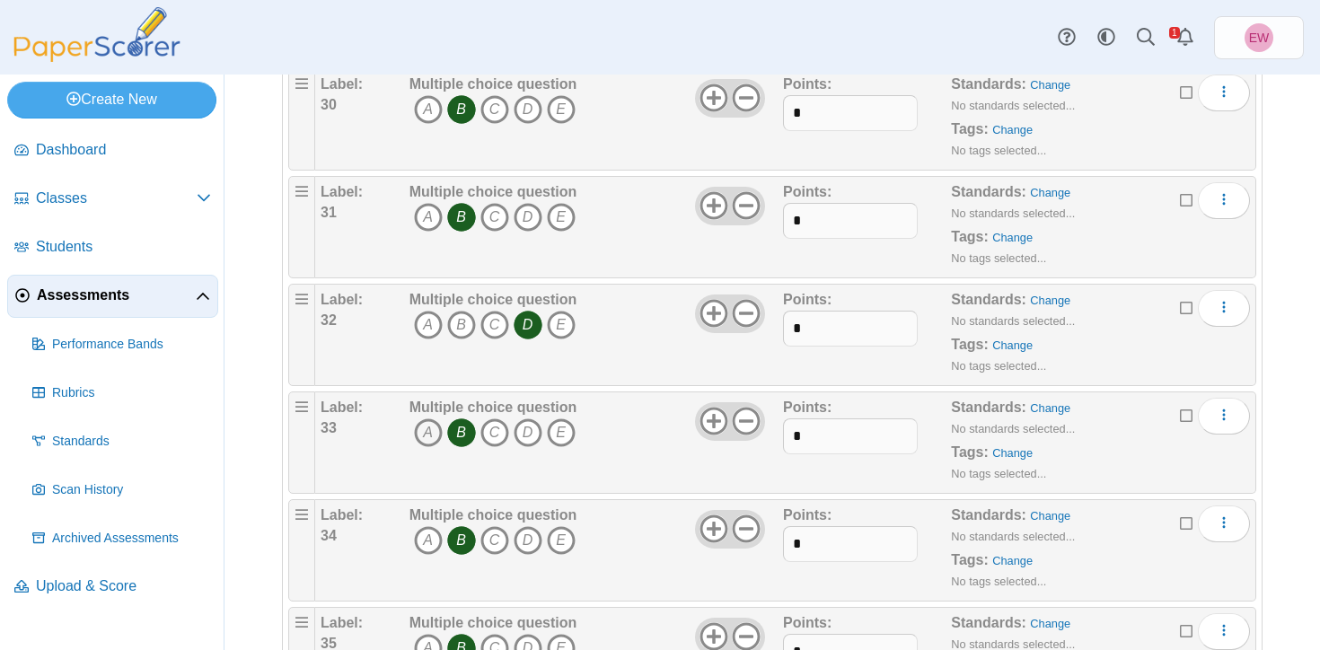
click at [427, 431] on icon "A" at bounding box center [428, 432] width 29 height 29
click at [455, 427] on icon "B" at bounding box center [461, 432] width 29 height 29
click at [428, 540] on icon "A" at bounding box center [428, 540] width 29 height 29
click at [462, 541] on icon "B" at bounding box center [461, 540] width 29 height 29
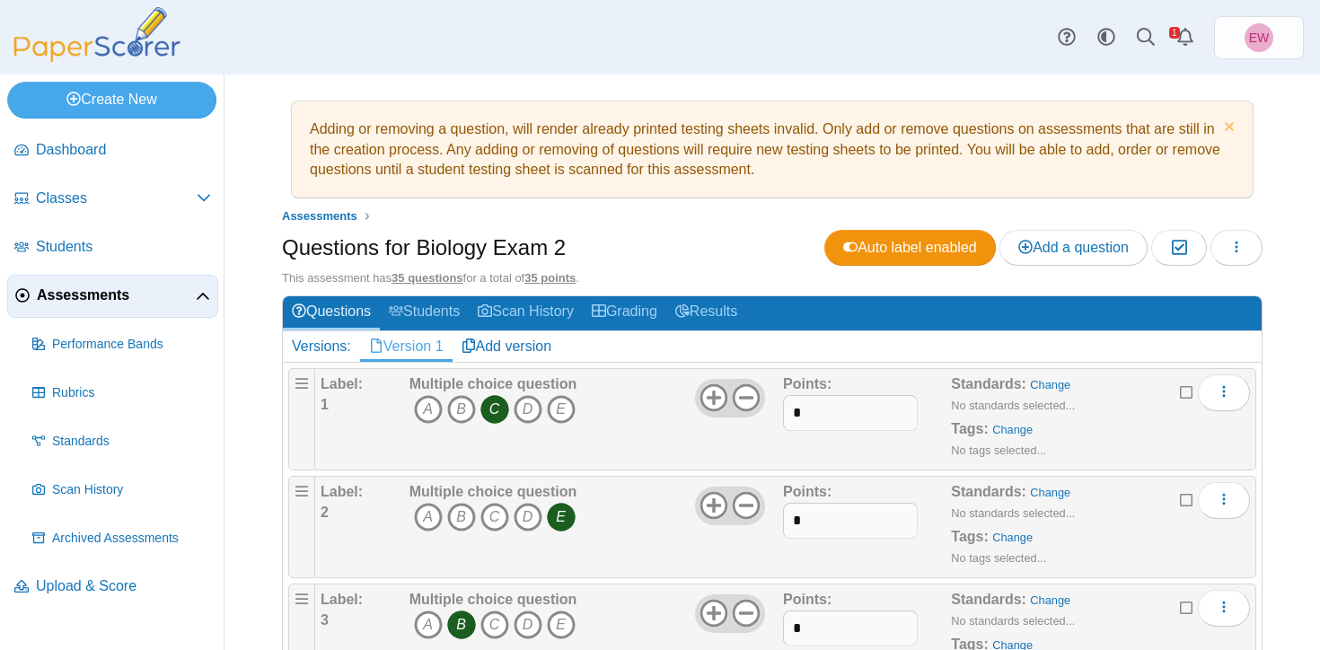
scroll to position [0, 0]
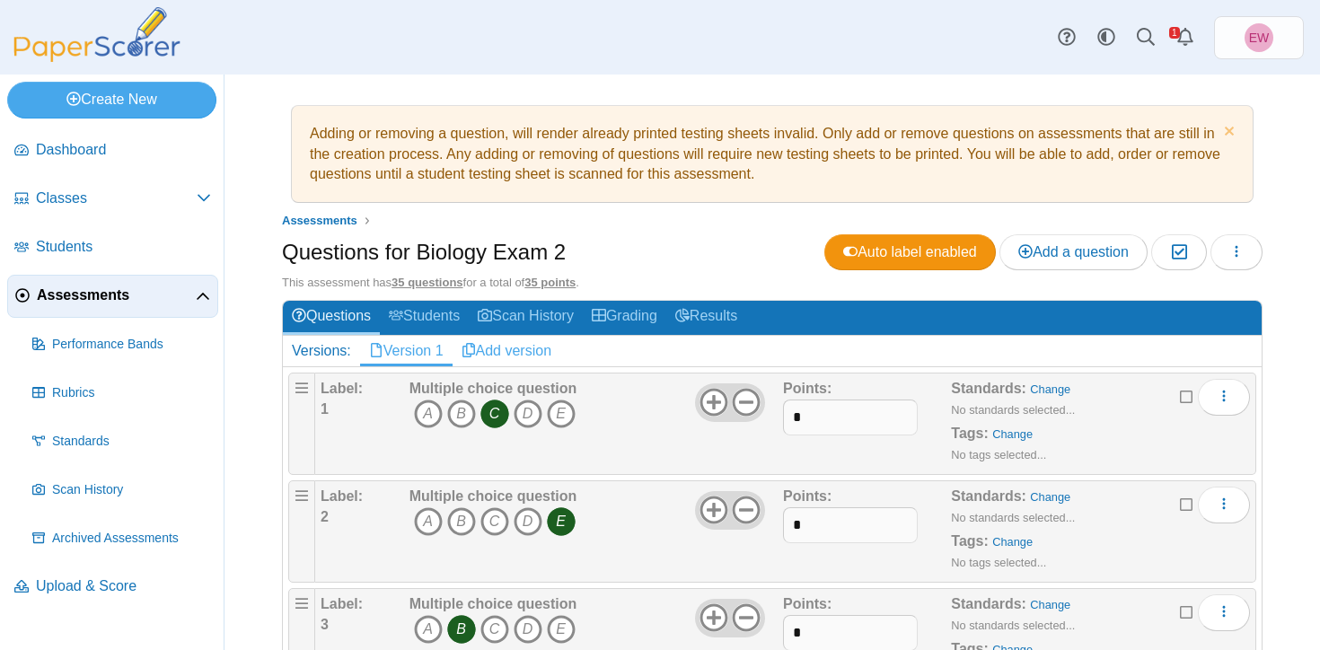
click at [498, 352] on link "Add version" at bounding box center [507, 351] width 109 height 31
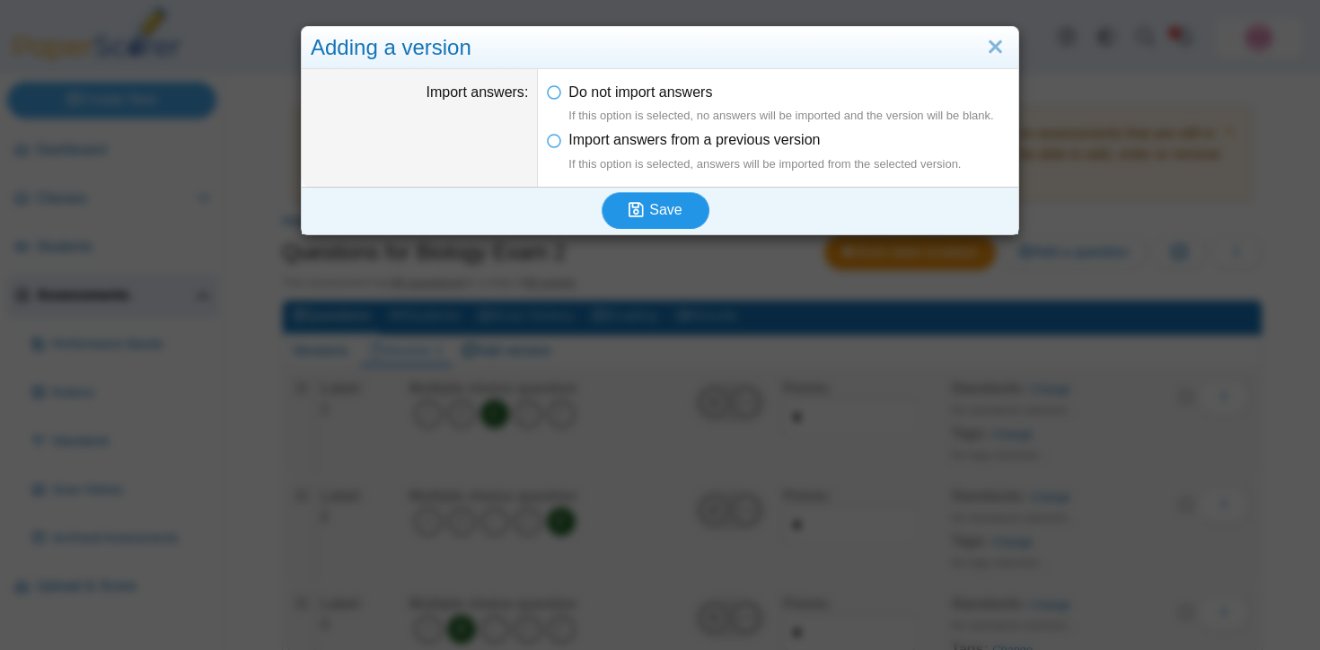
click at [664, 207] on span "Save" at bounding box center [665, 209] width 32 height 15
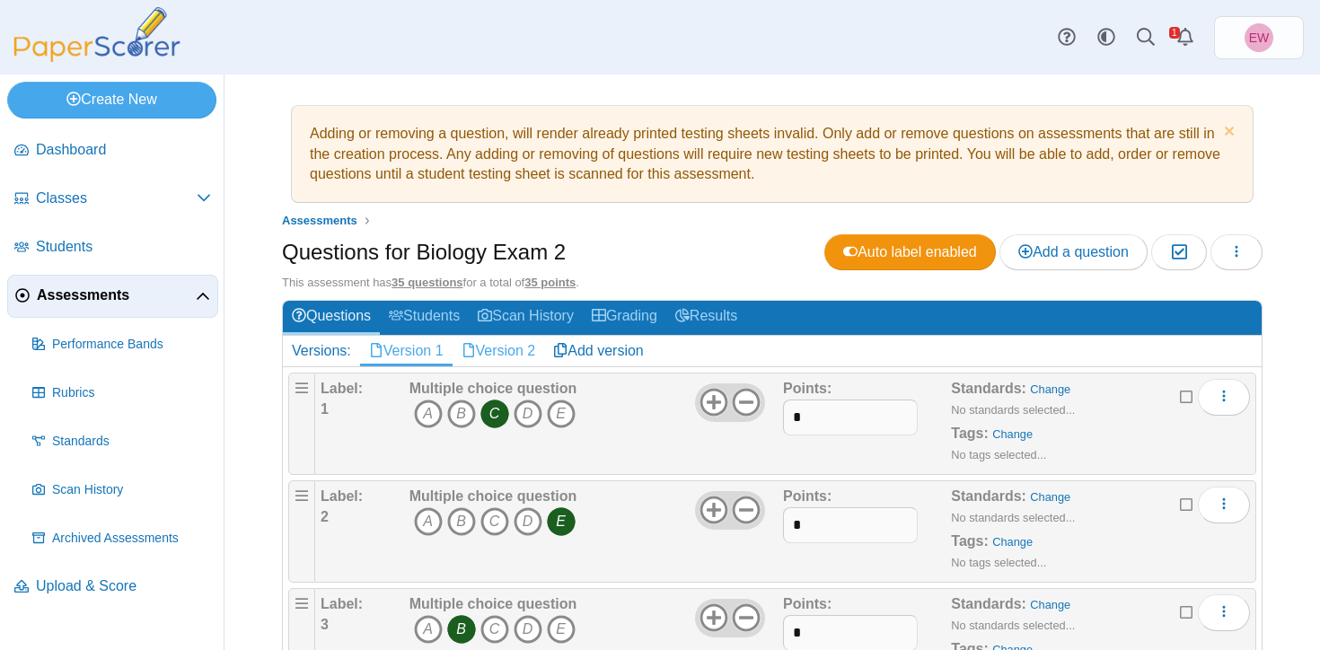
click at [504, 356] on link "Version 2" at bounding box center [499, 351] width 92 height 31
click at [409, 344] on link "Version 1" at bounding box center [406, 351] width 92 height 31
click at [1229, 252] on icon "button" at bounding box center [1236, 251] width 14 height 14
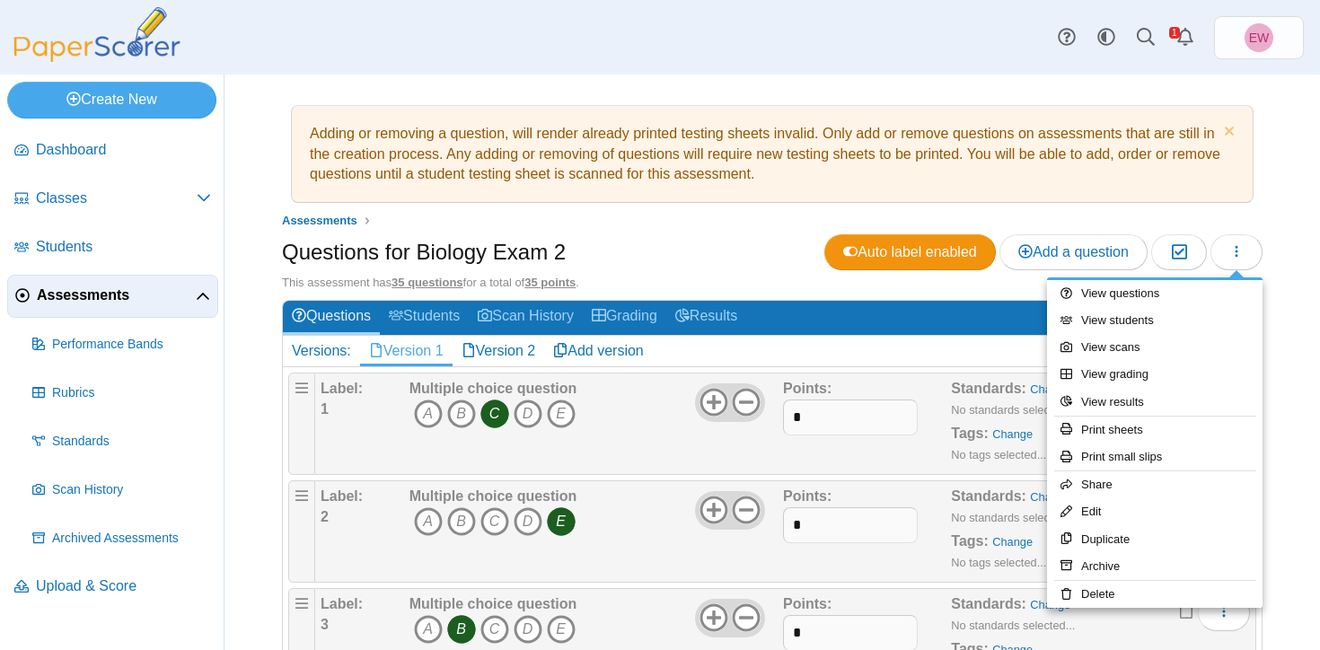
click at [1292, 215] on div "Adding or removing a question, will render already printed testing sheets inval…" at bounding box center [772, 363] width 1096 height 576
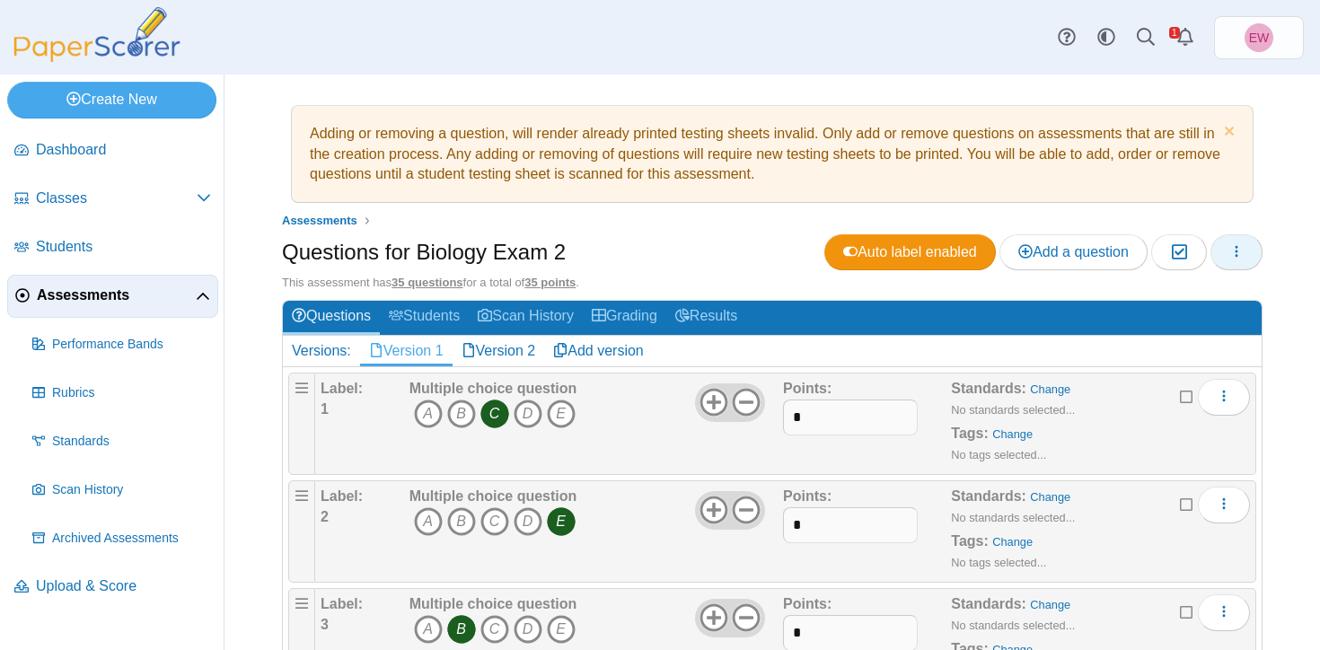
click at [1230, 251] on icon "button" at bounding box center [1236, 251] width 14 height 14
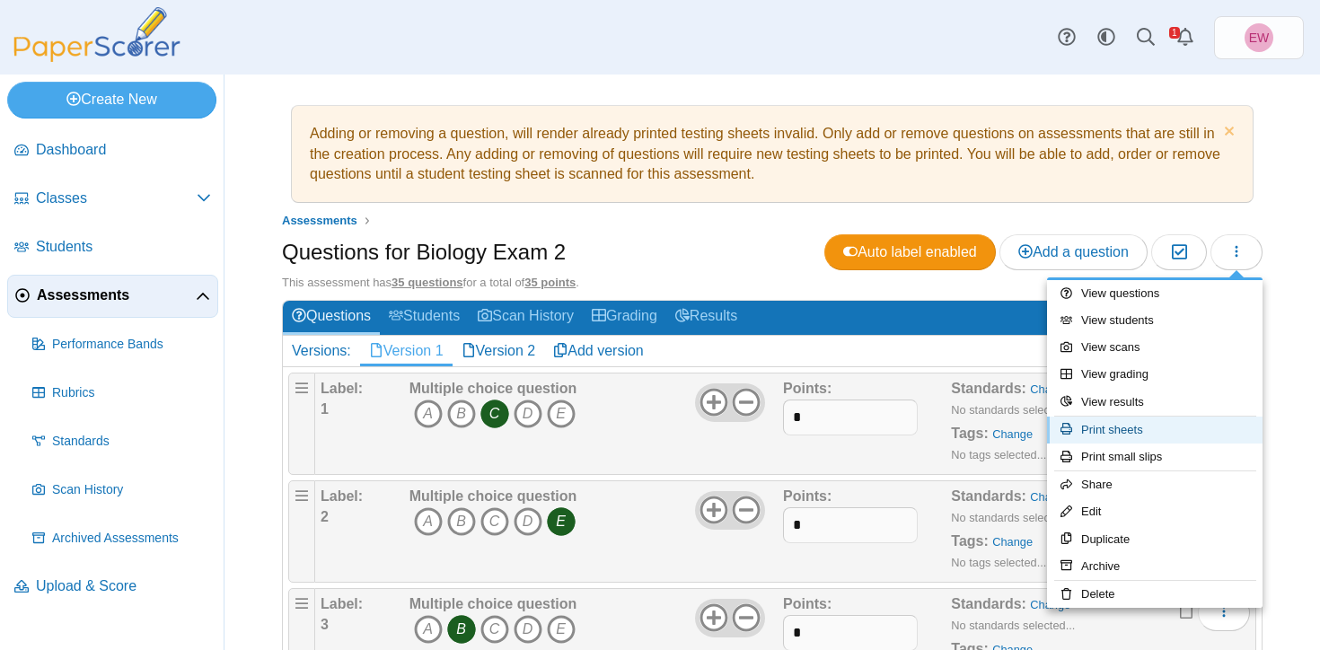
click at [1135, 423] on link "Print sheets" at bounding box center [1155, 430] width 216 height 27
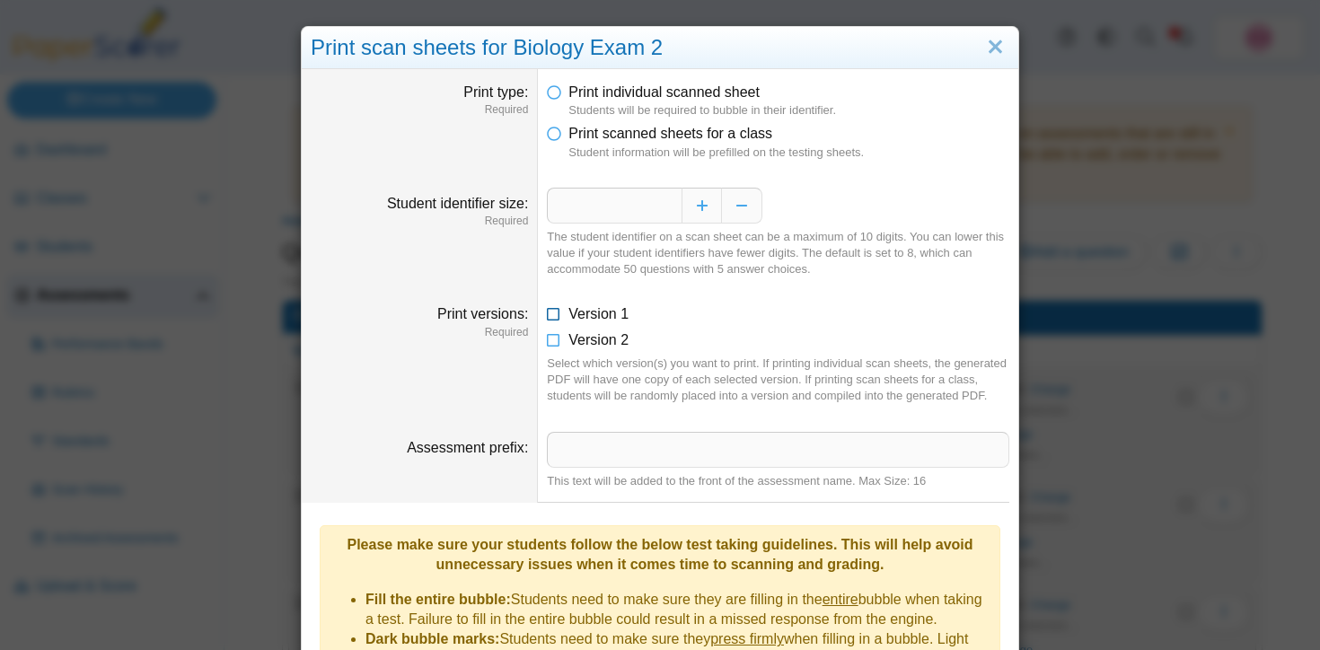
click at [556, 312] on icon at bounding box center [554, 310] width 14 height 13
click at [574, 468] on input "Assessment prefix" at bounding box center [778, 450] width 462 height 36
type input "*"
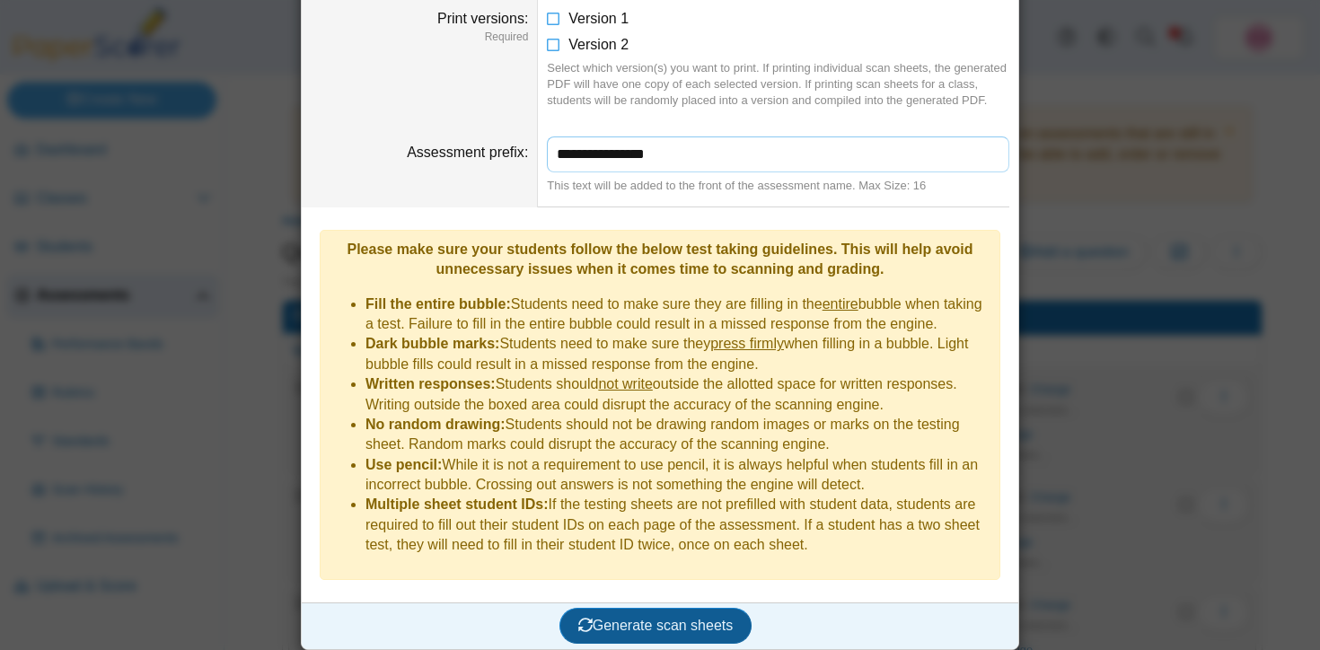
type input "**********"
click at [634, 623] on span "Generate scan sheets" at bounding box center [655, 625] width 155 height 15
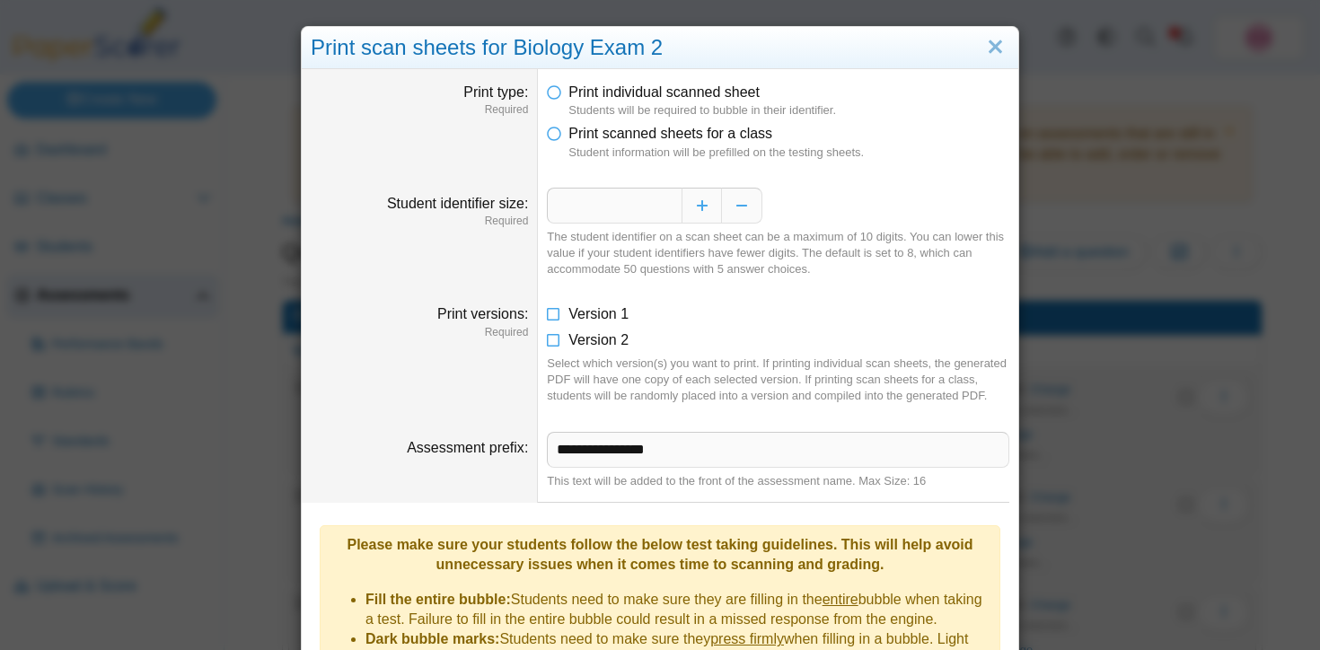
scroll to position [440, 0]
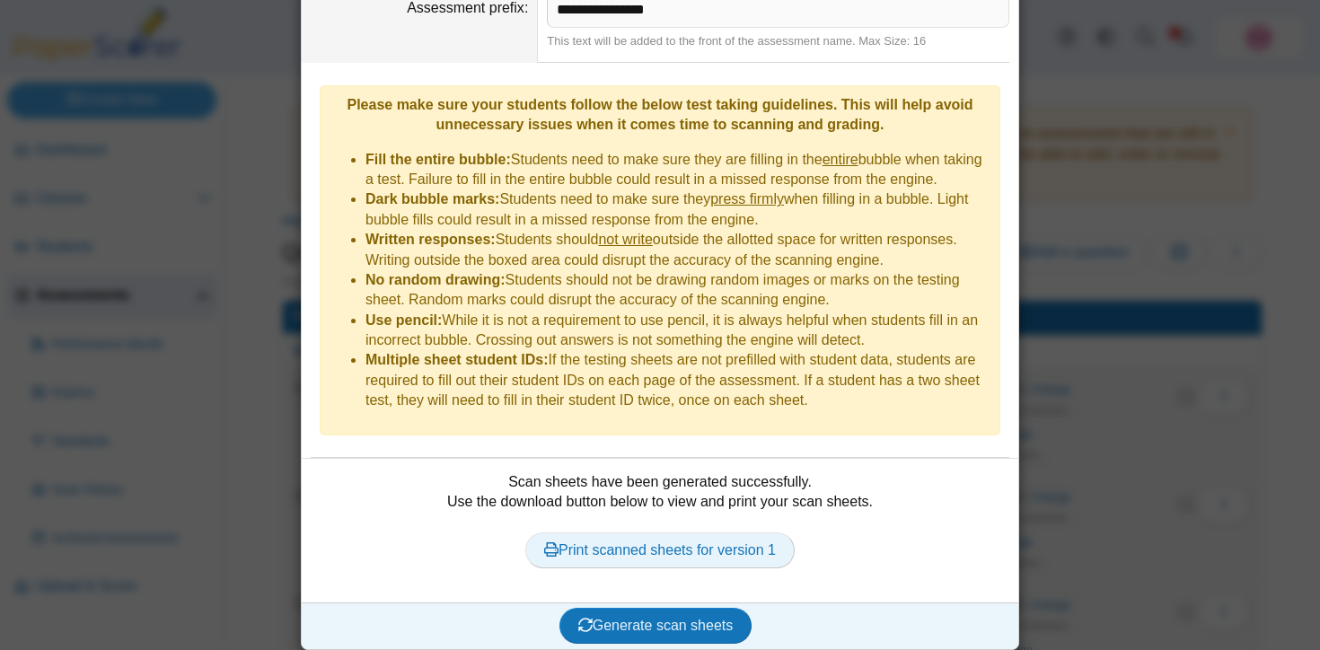
click at [679, 547] on link "Print scanned sheets for version 1" at bounding box center [659, 550] width 269 height 36
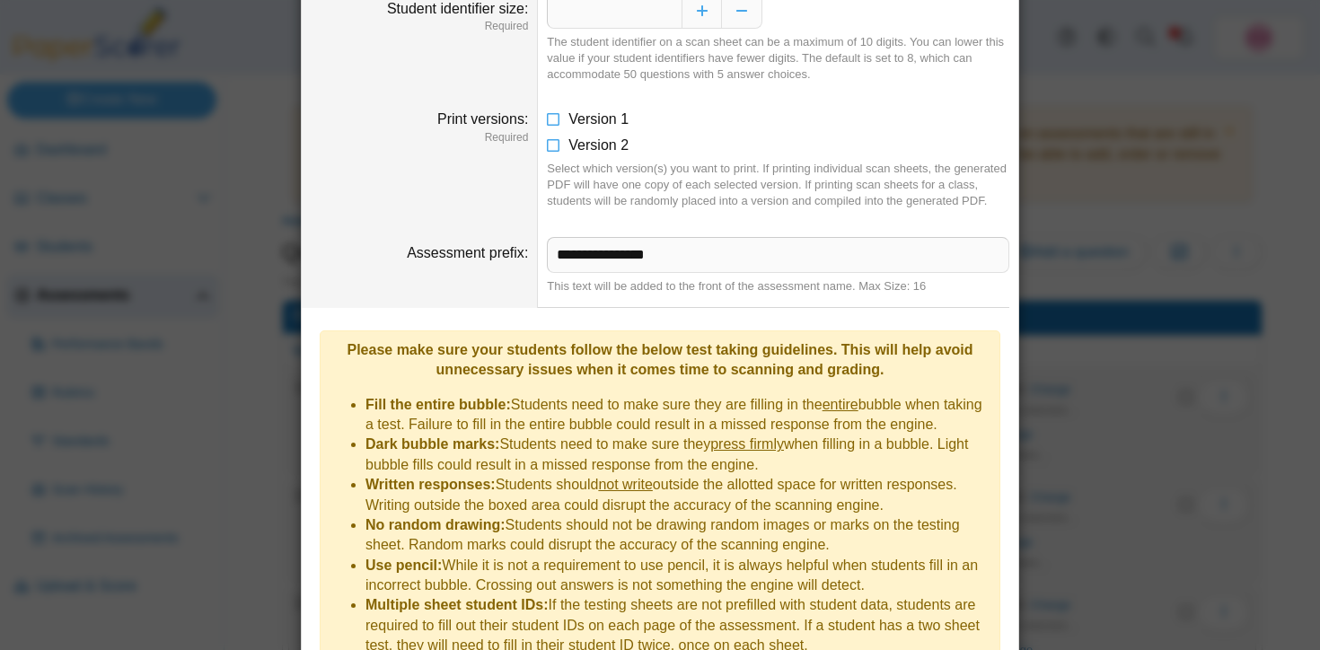
scroll to position [0, 0]
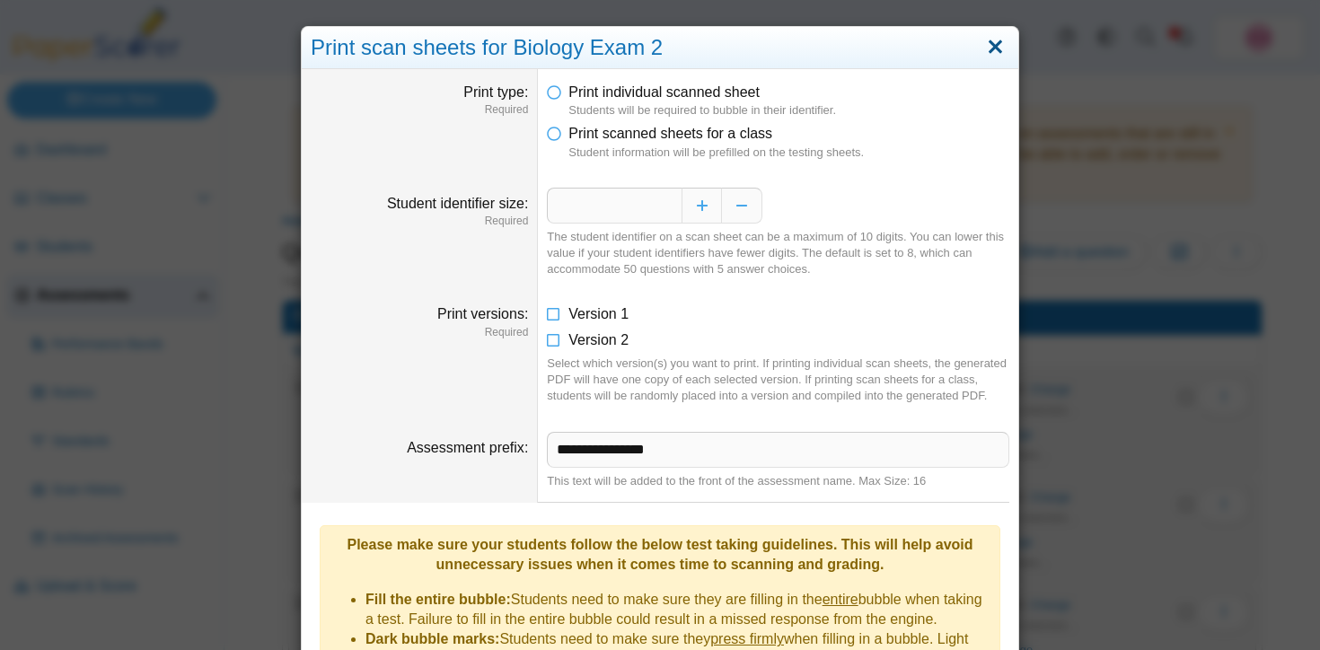
click at [994, 42] on link "Close" at bounding box center [995, 47] width 28 height 31
